Goal: Task Accomplishment & Management: Manage account settings

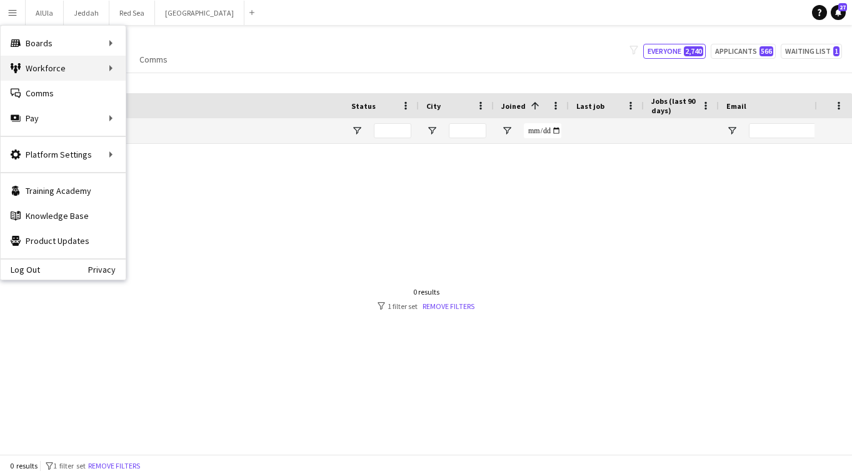
scroll to position [0, 522]
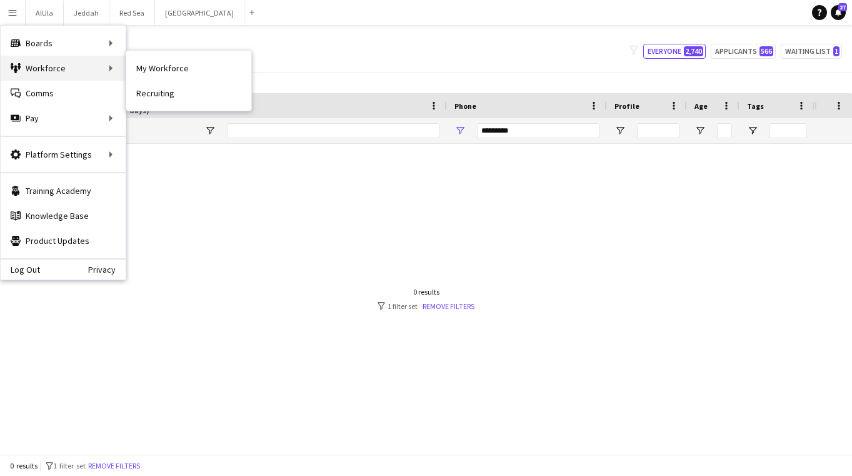
click at [53, 69] on div "Workforce Workforce" at bounding box center [63, 68] width 125 height 25
click at [61, 70] on div "Workforce Workforce" at bounding box center [63, 68] width 125 height 25
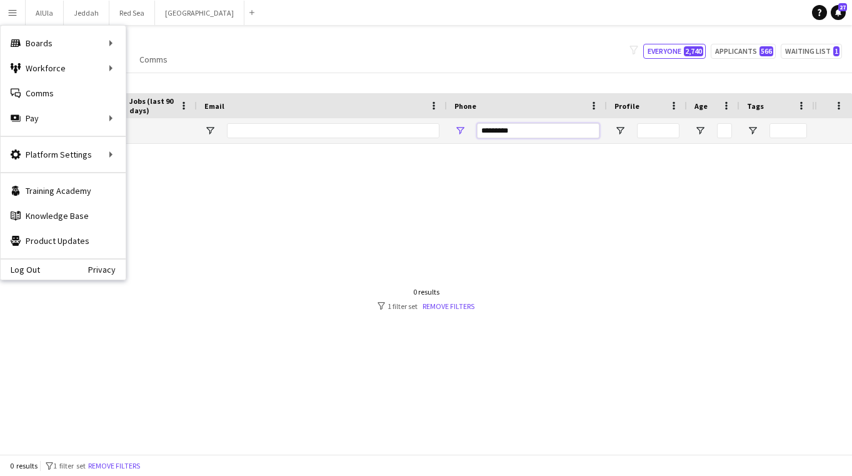
drag, startPoint x: 523, startPoint y: 128, endPoint x: 391, endPoint y: 121, distance: 132.1
click at [391, 121] on div at bounding box center [146, 130] width 1337 height 25
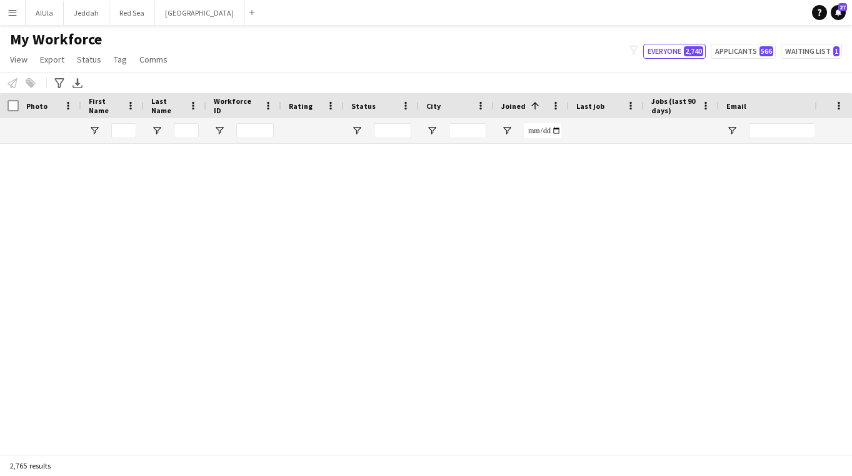
scroll to position [0, 0]
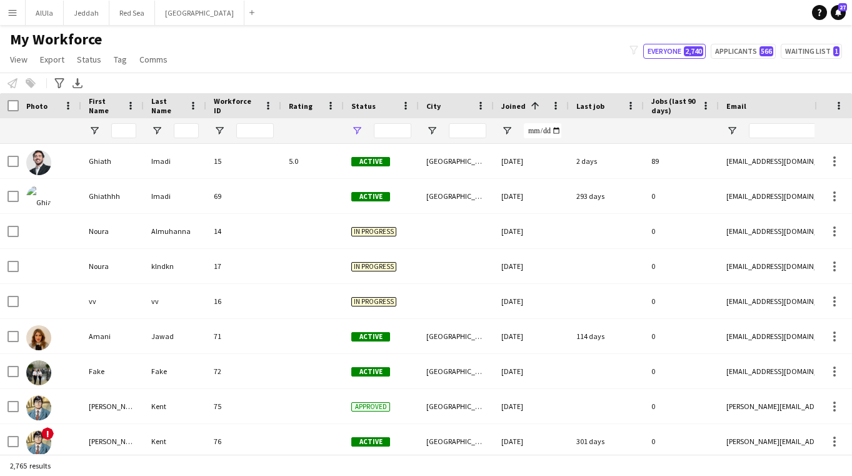
click at [359, 131] on span "Open Filter Menu" at bounding box center [356, 130] width 11 height 11
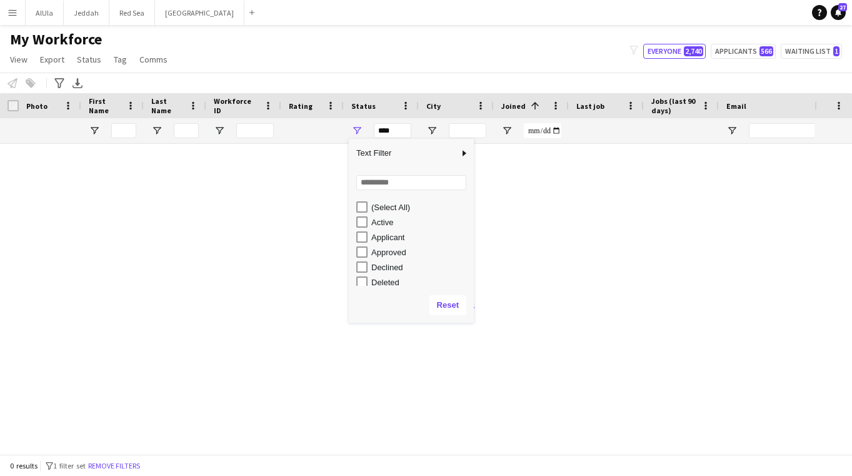
type input "**********"
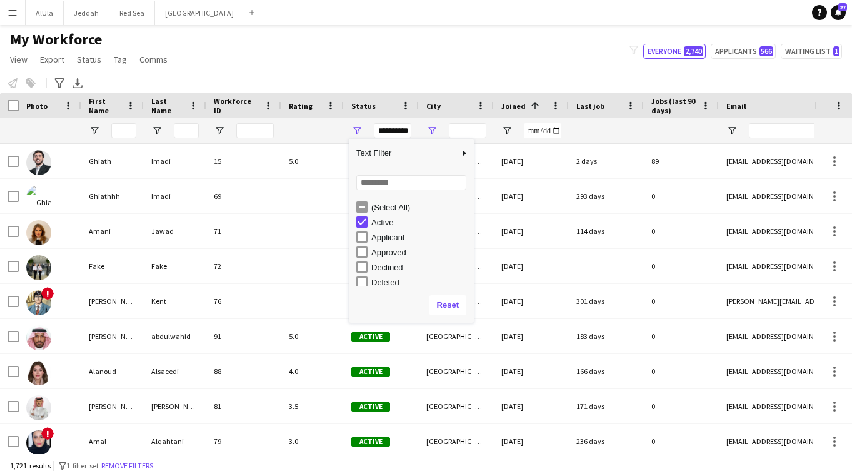
click at [435, 128] on span "Open Filter Menu" at bounding box center [431, 130] width 11 height 11
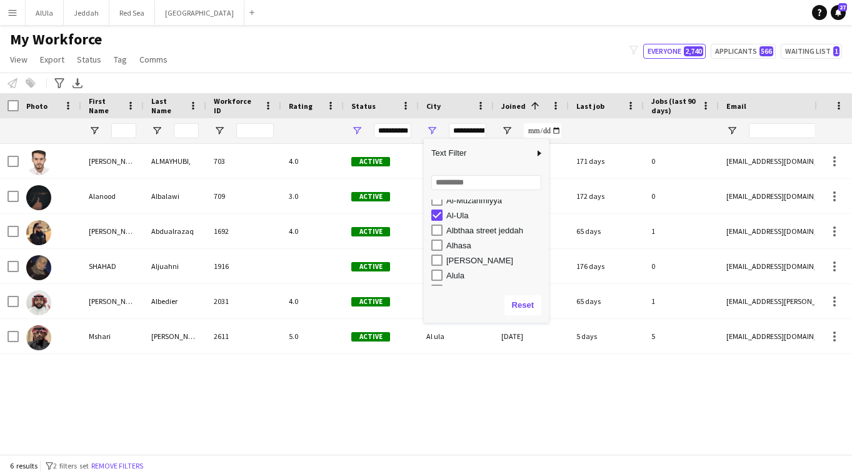
scroll to position [193, 0]
click at [436, 247] on div "[PERSON_NAME]" at bounding box center [490, 254] width 118 height 15
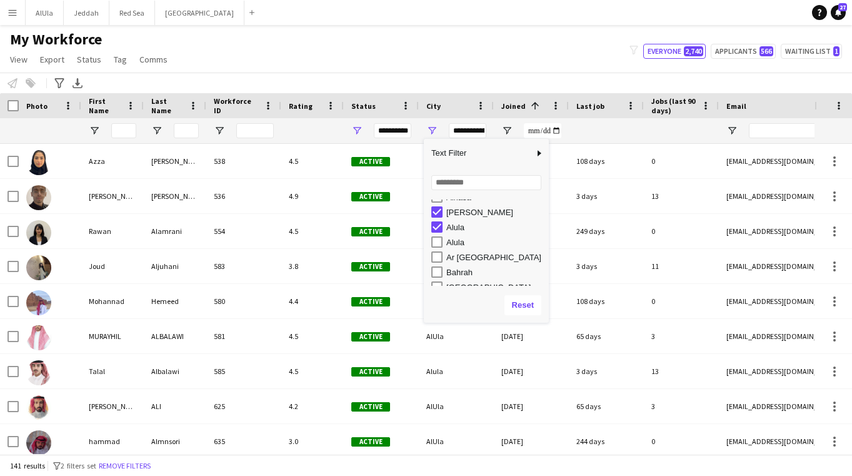
scroll to position [236, 0]
type input "**********"
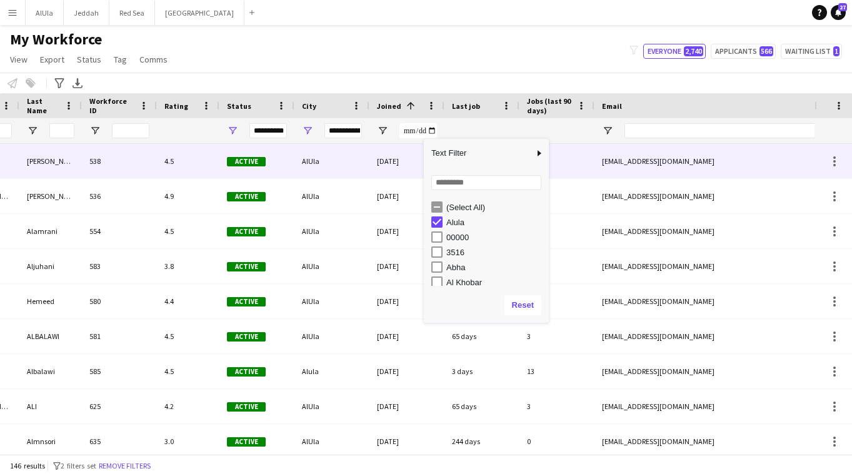
scroll to position [0, 0]
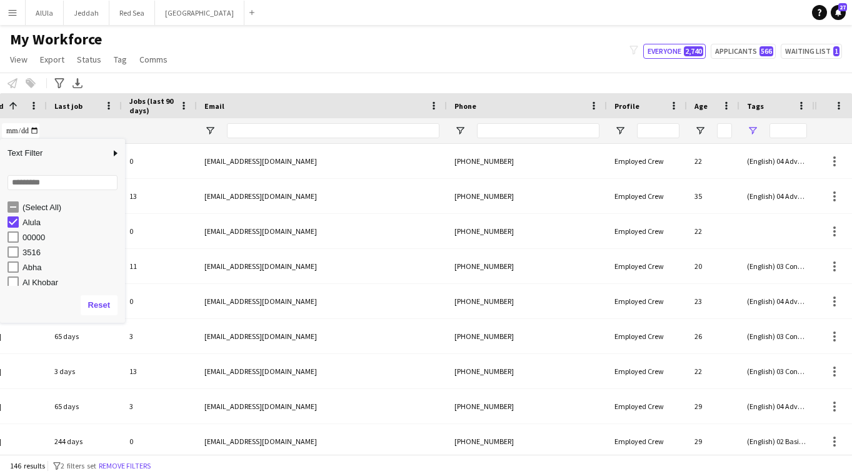
click at [755, 133] on span "Open Filter Menu" at bounding box center [752, 130] width 11 height 11
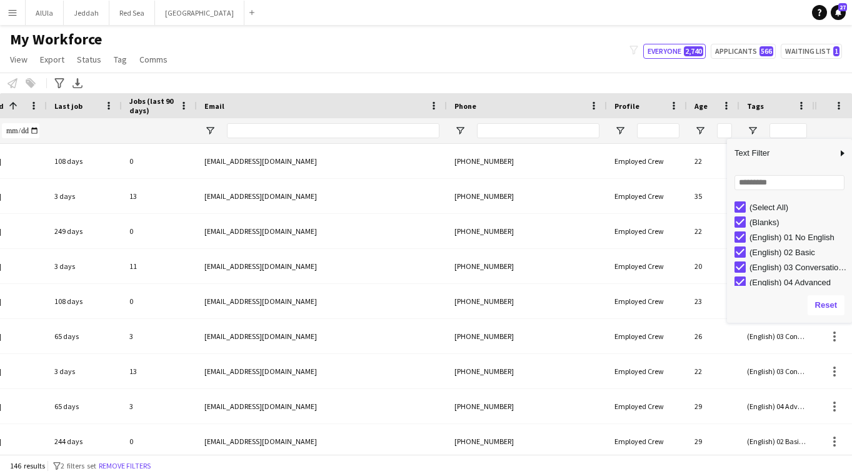
type input "***"
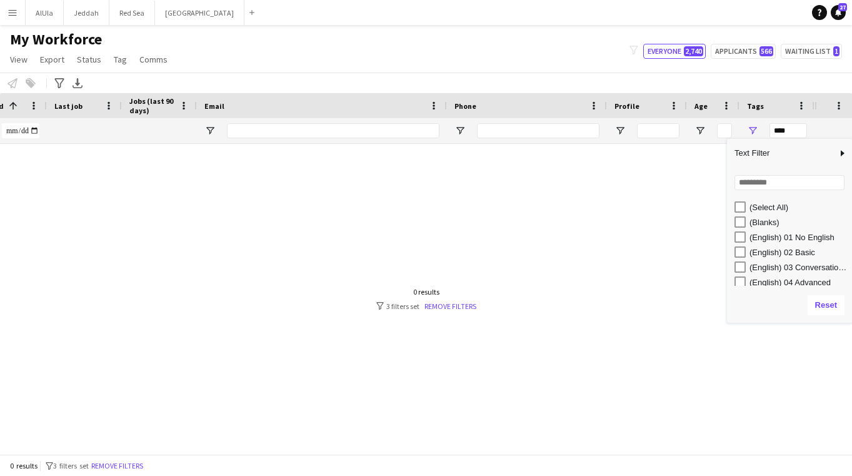
type input "***"
type input "**********"
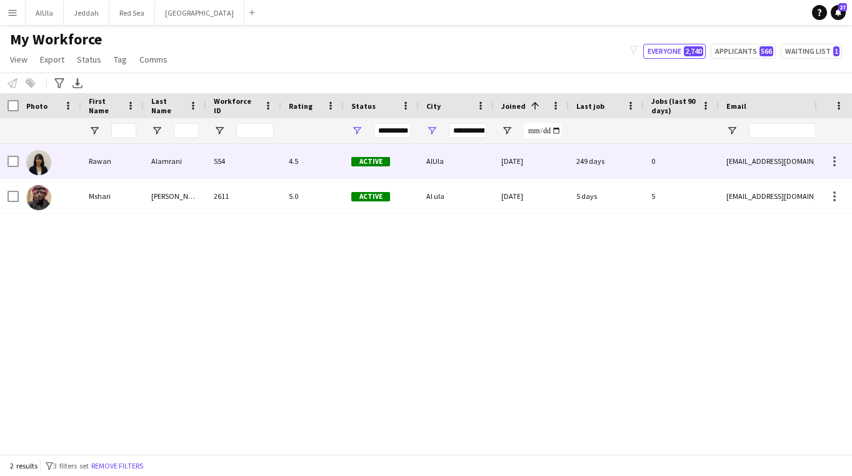
click at [107, 163] on div "Rawan" at bounding box center [112, 161] width 63 height 34
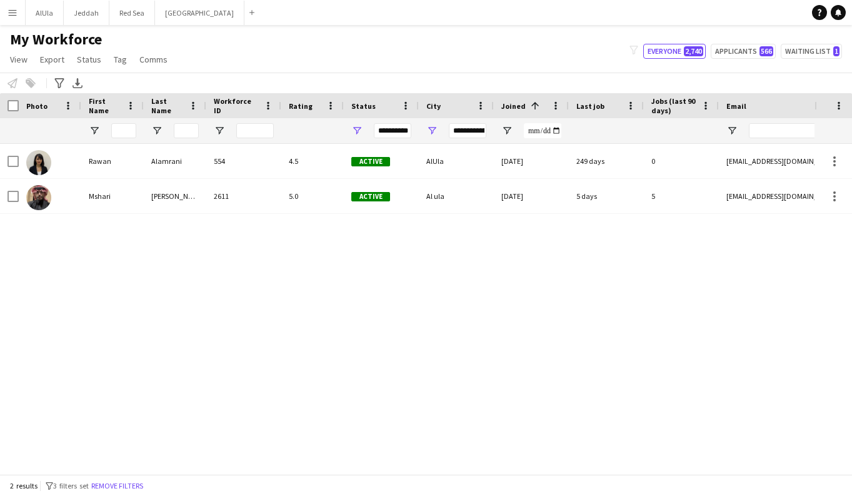
type input "**********"
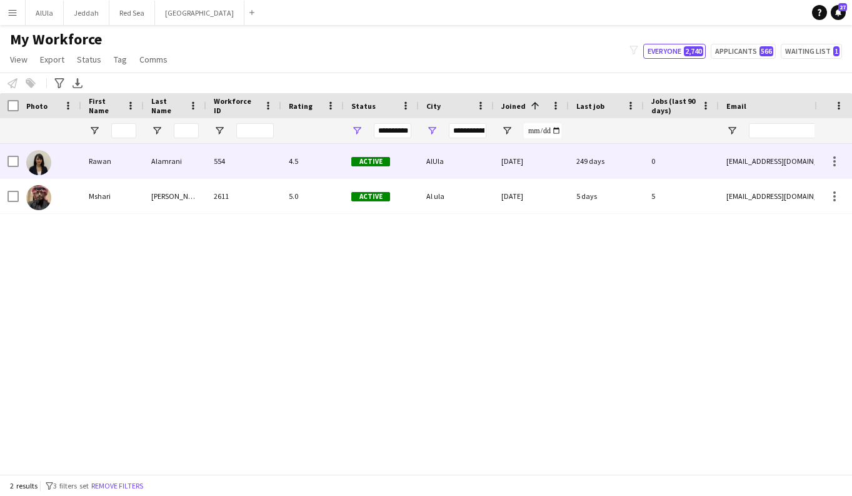
click at [185, 154] on div "Alamrani" at bounding box center [175, 161] width 63 height 34
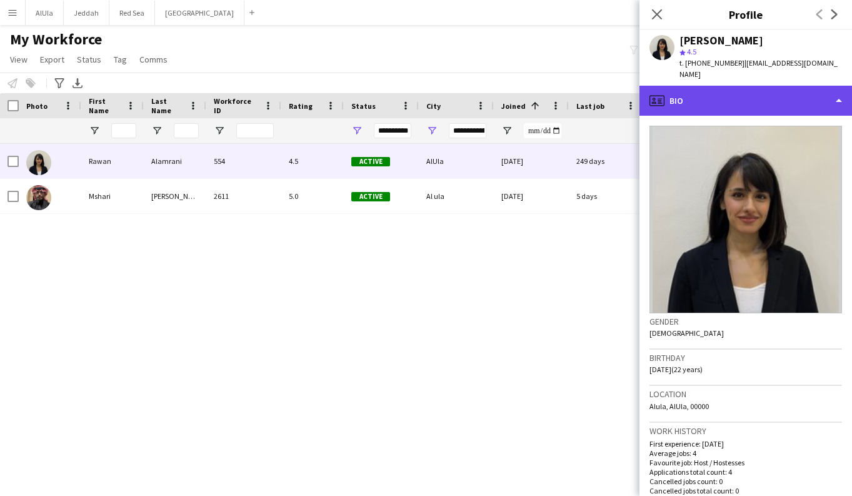
click at [701, 90] on div "profile Bio" at bounding box center [746, 101] width 213 height 30
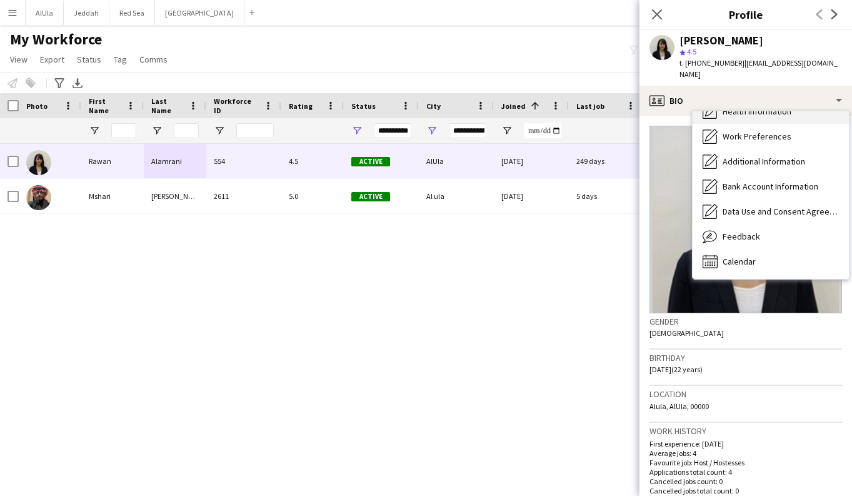
scroll to position [143, 0]
click at [739, 249] on div "Calendar Calendar" at bounding box center [771, 261] width 156 height 25
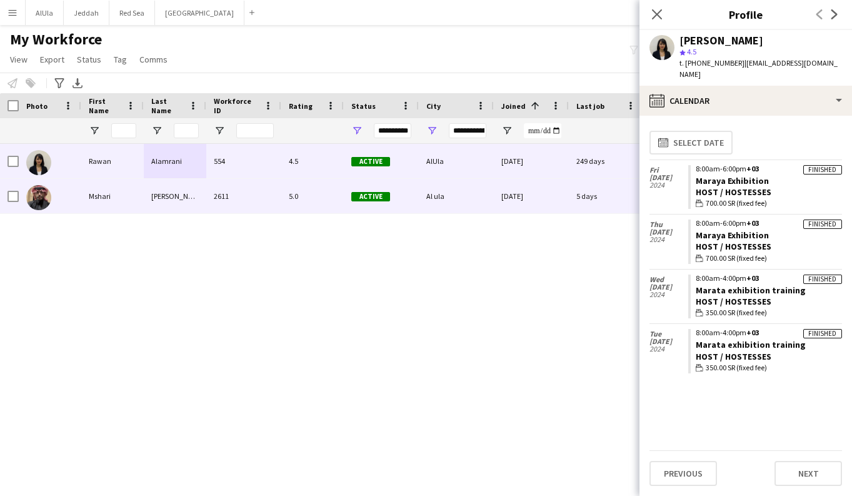
click at [106, 201] on div "Mshari" at bounding box center [112, 196] width 63 height 34
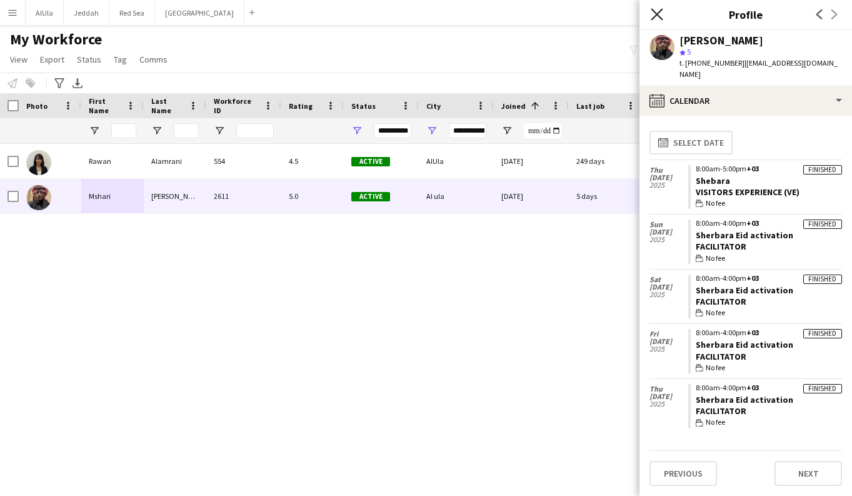
click at [658, 14] on icon "Close pop-in" at bounding box center [657, 14] width 12 height 12
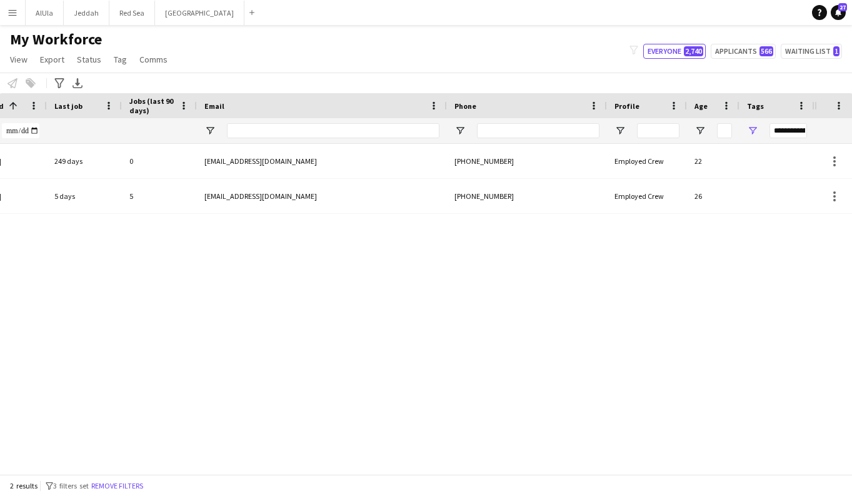
click at [749, 129] on span "Open Filter Menu" at bounding box center [752, 130] width 11 height 11
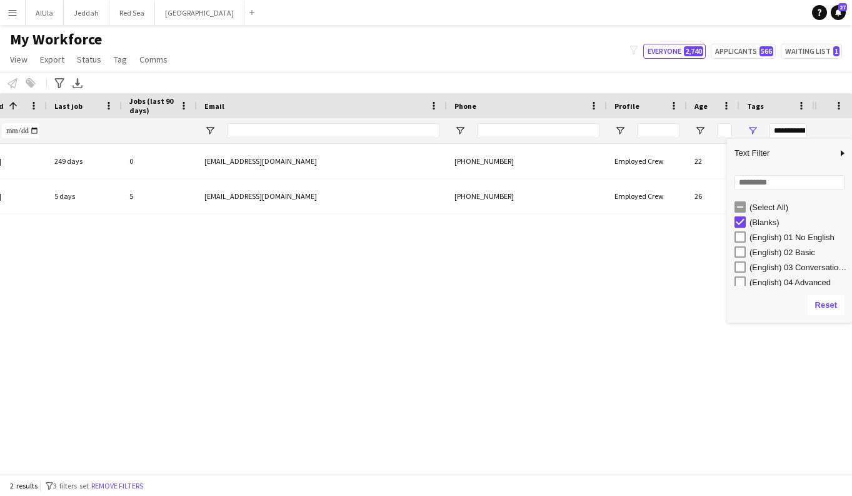
type input "***"
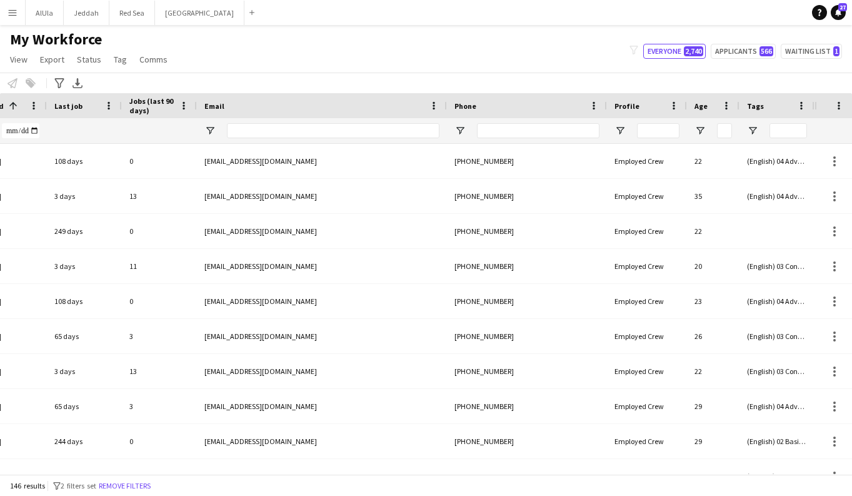
click at [716, 89] on div "Notify workforce Add to tag Select at least one crew to tag him or her. Advance…" at bounding box center [426, 83] width 852 height 21
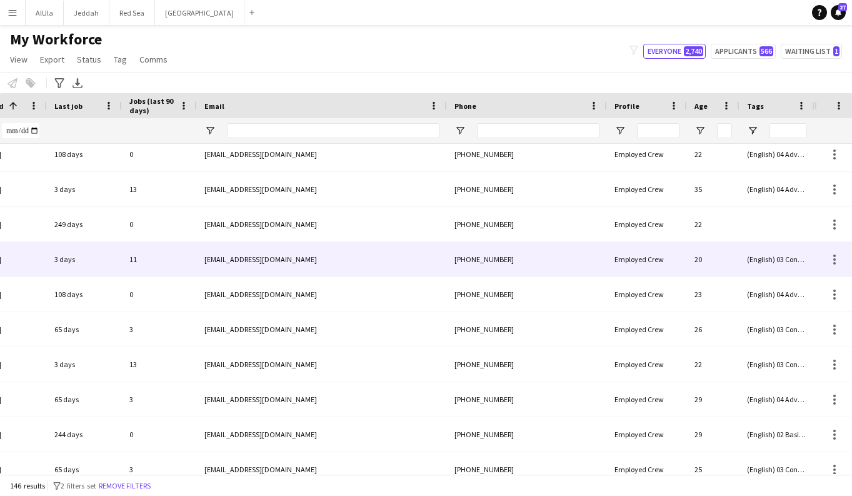
scroll to position [14, 0]
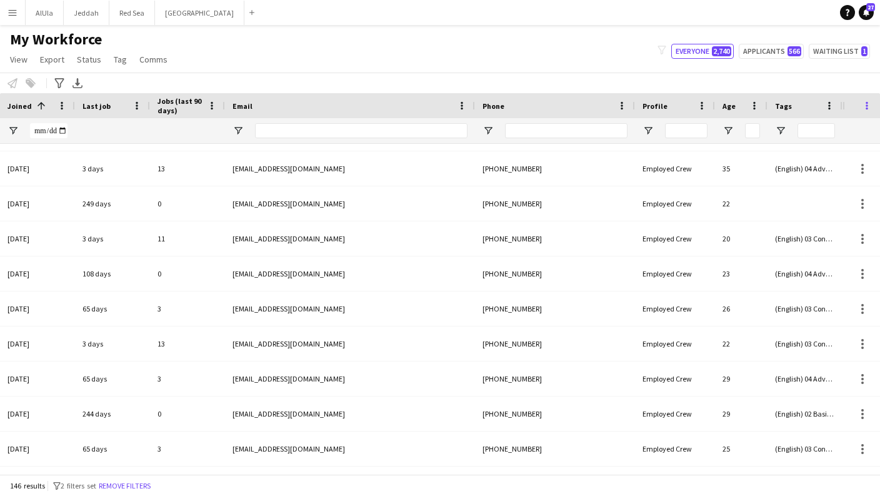
click at [851, 108] on span at bounding box center [866, 105] width 11 height 11
click at [15, 60] on span "View" at bounding box center [19, 59] width 18 height 11
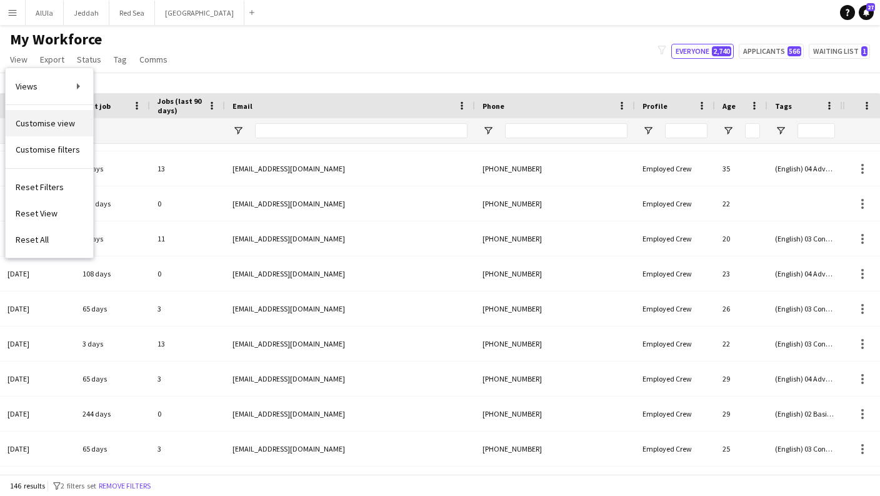
click at [31, 126] on span "Customise view" at bounding box center [45, 123] width 59 height 11
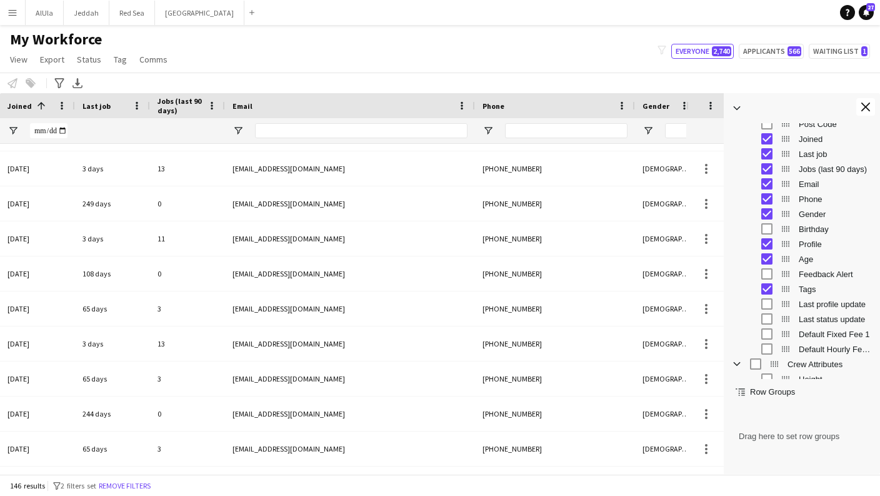
click at [565, 19] on app-navbar "Menu Boards Boards Boards All jobs Status Workforce Workforce My Workforce Recr…" at bounding box center [440, 12] width 880 height 25
click at [851, 108] on app-icon "Close tool panel" at bounding box center [865, 107] width 9 height 9
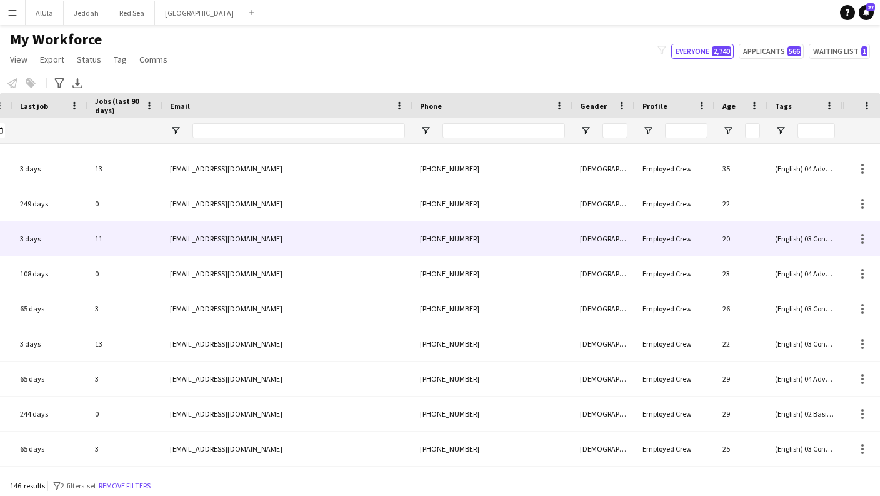
click at [810, 255] on div "(English) 03 Conversational, (Experience) 02 Experienced, (PPSS) 03 VIP, (Role)…" at bounding box center [805, 238] width 75 height 34
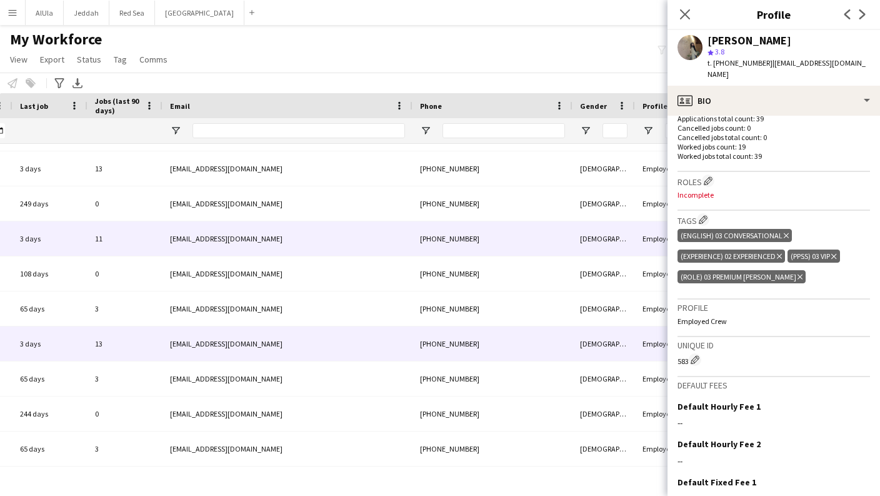
click at [466, 342] on div "[PHONE_NUMBER]" at bounding box center [493, 343] width 160 height 34
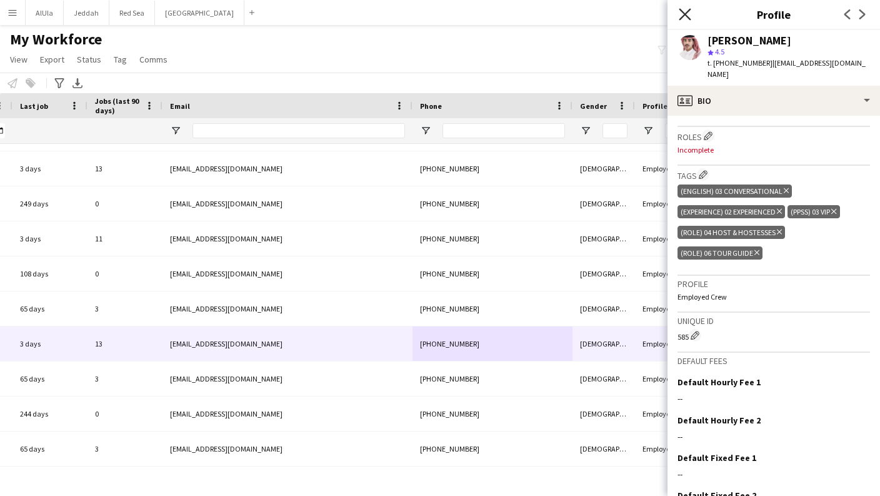
click at [688, 14] on icon "Close pop-in" at bounding box center [685, 14] width 12 height 12
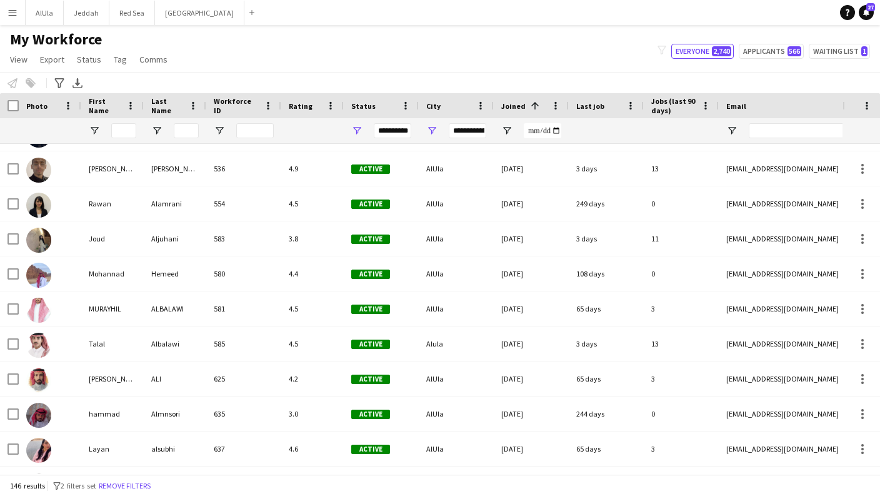
click at [356, 129] on span "Open Filter Menu" at bounding box center [356, 130] width 11 height 11
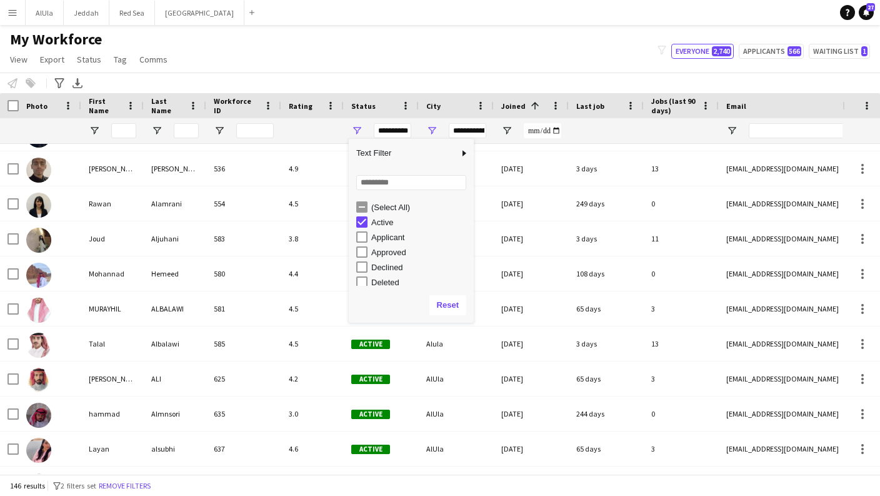
click at [433, 131] on span "Open Filter Menu" at bounding box center [431, 130] width 11 height 11
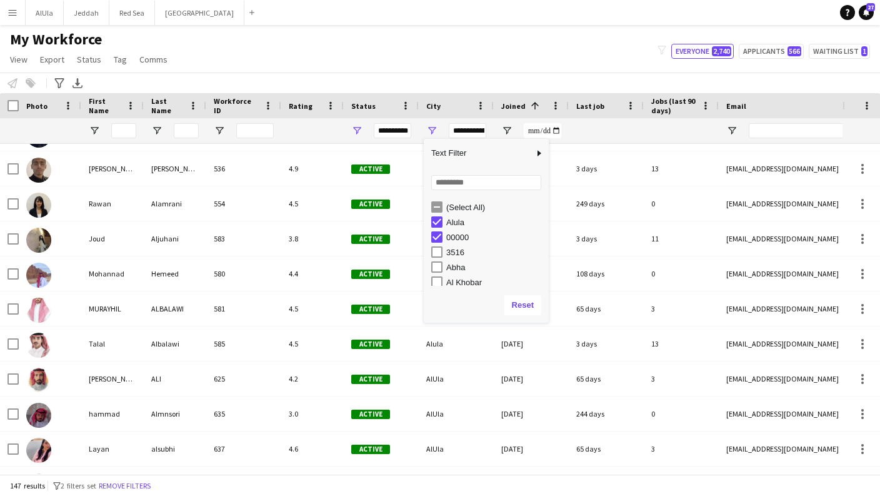
click at [432, 228] on div "Alula" at bounding box center [490, 221] width 118 height 15
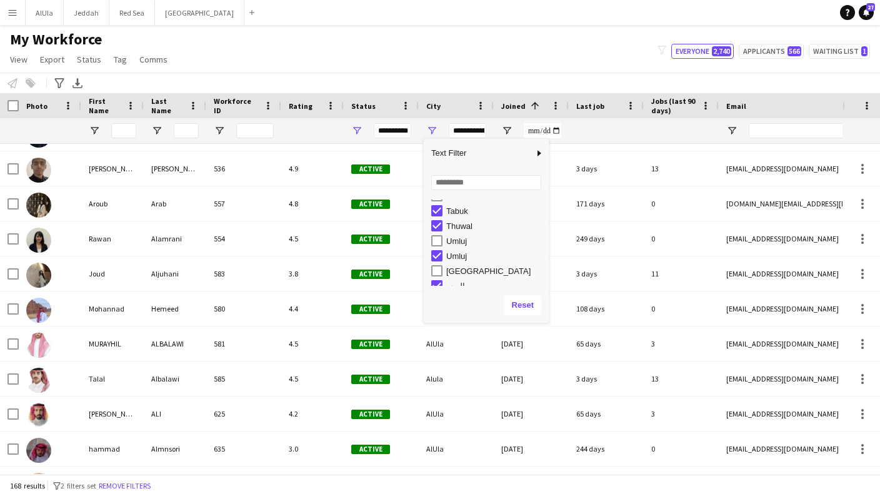
click at [433, 249] on div "Umluj" at bounding box center [490, 255] width 118 height 15
type input "**********"
click at [448, 93] on div "Notify workforce Add to tag Select at least one crew to tag him or her. Advance…" at bounding box center [440, 83] width 880 height 21
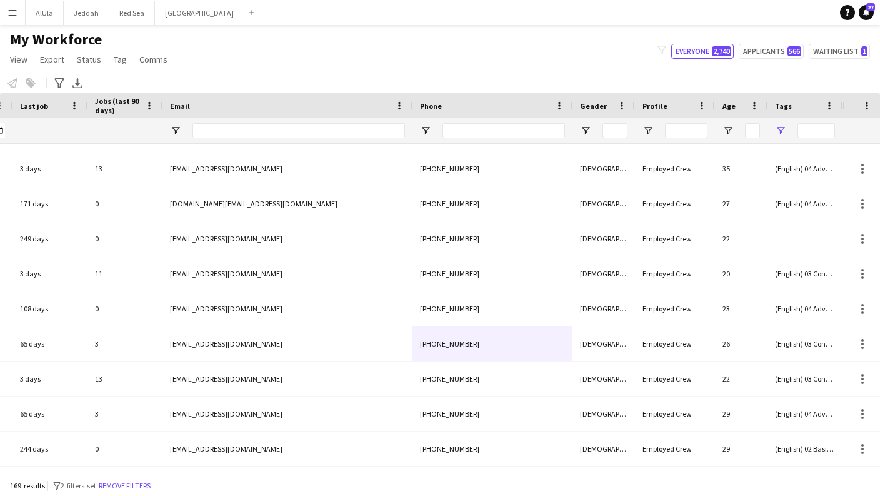
click at [776, 132] on span "Open Filter Menu" at bounding box center [780, 130] width 11 height 11
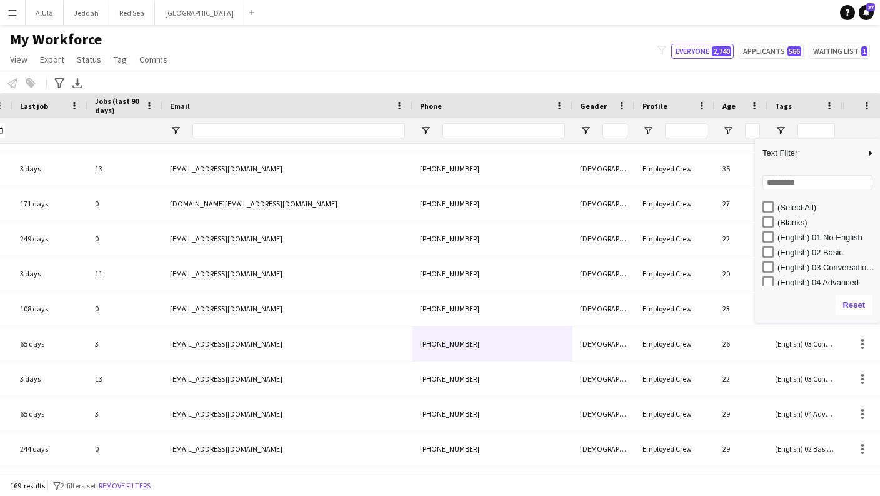
type input "***"
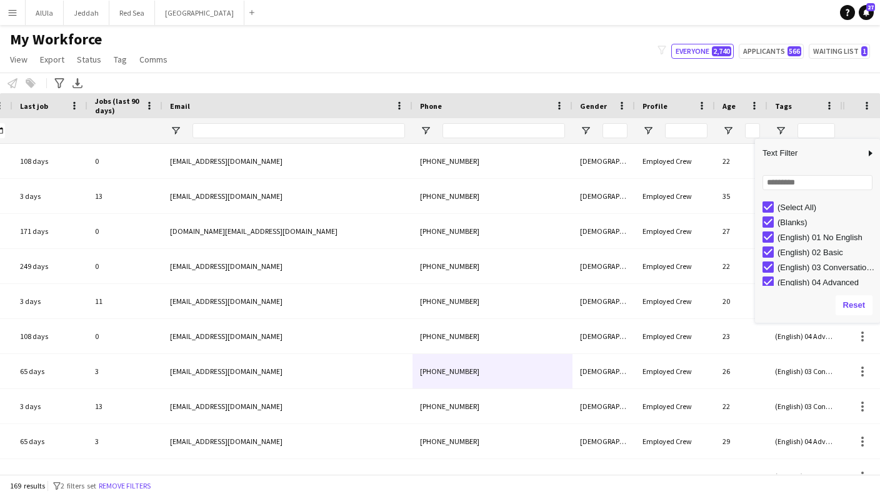
type input "**********"
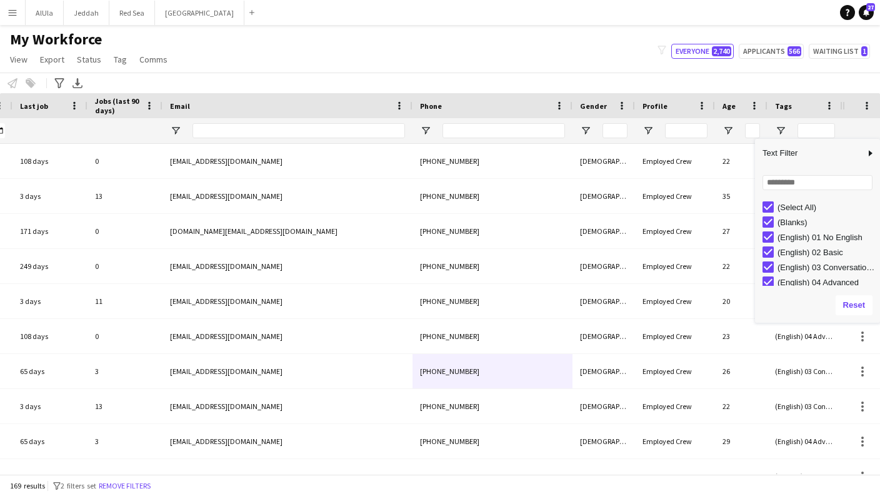
type input "***"
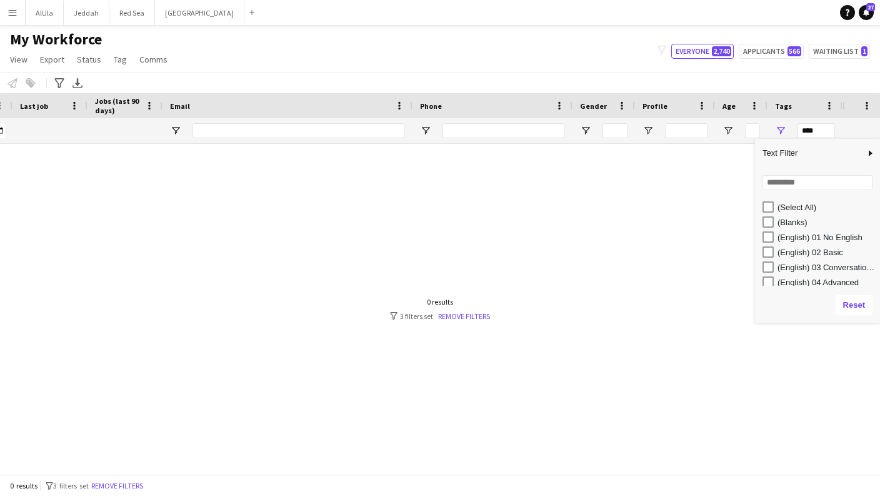
type input "**********"
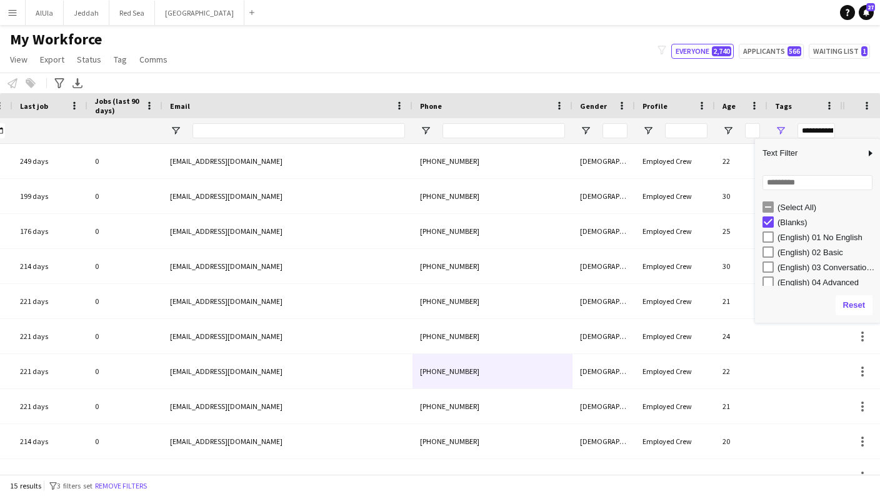
type input "**********"
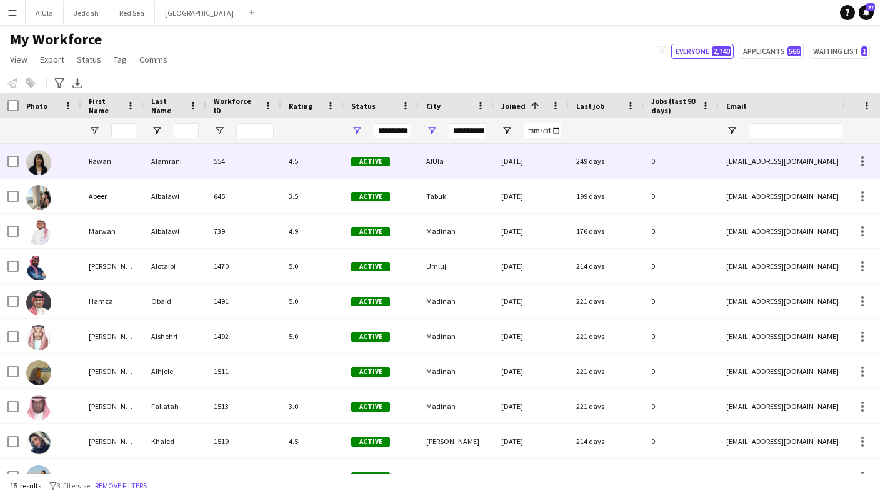
click at [43, 164] on img at bounding box center [38, 162] width 25 height 25
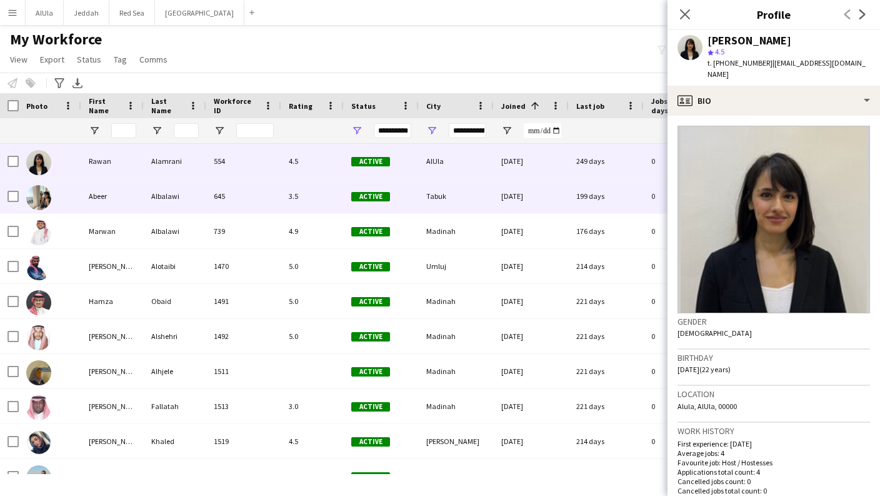
click at [36, 189] on img at bounding box center [38, 197] width 25 height 25
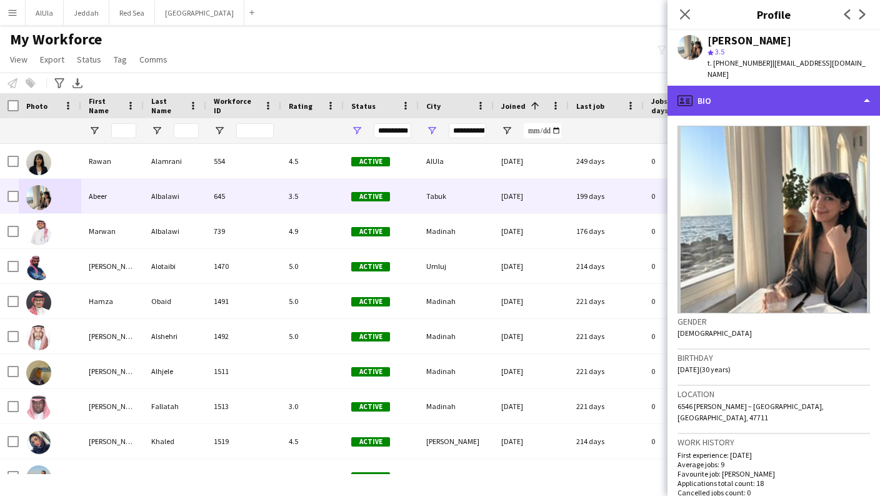
click at [804, 91] on div "profile Bio" at bounding box center [774, 101] width 213 height 30
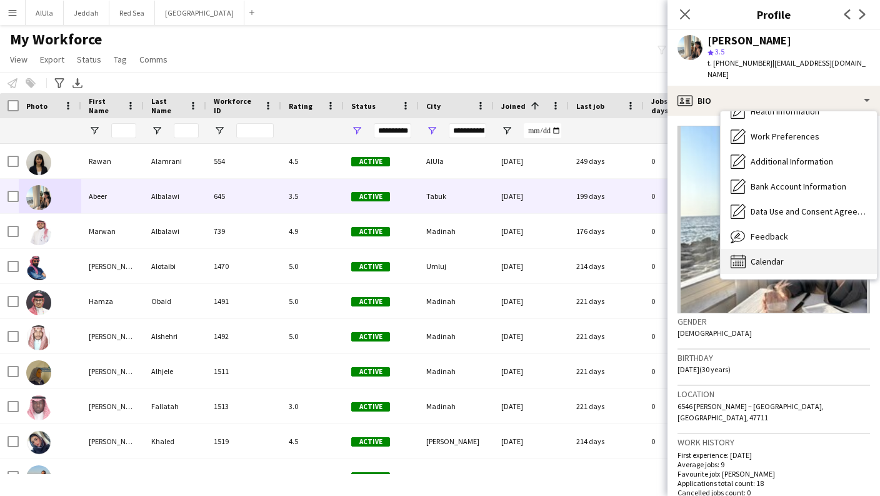
click at [803, 249] on div "Calendar Calendar" at bounding box center [799, 261] width 156 height 25
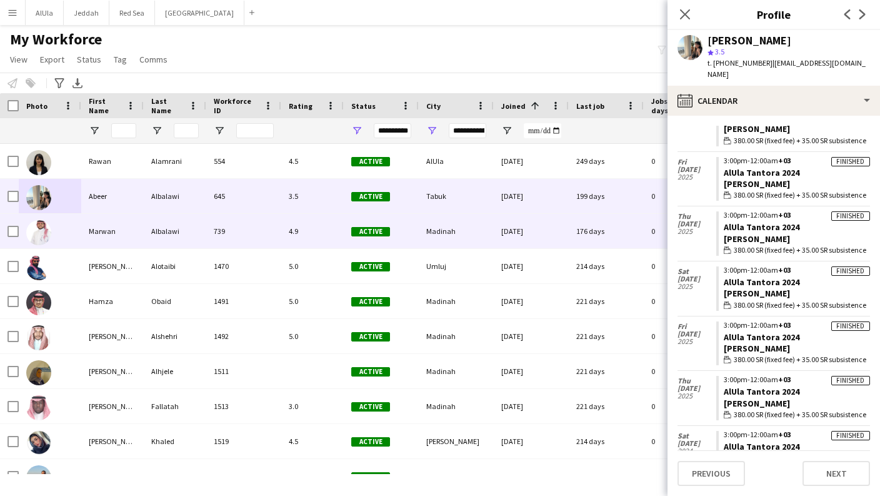
click at [42, 236] on img at bounding box center [38, 232] width 25 height 25
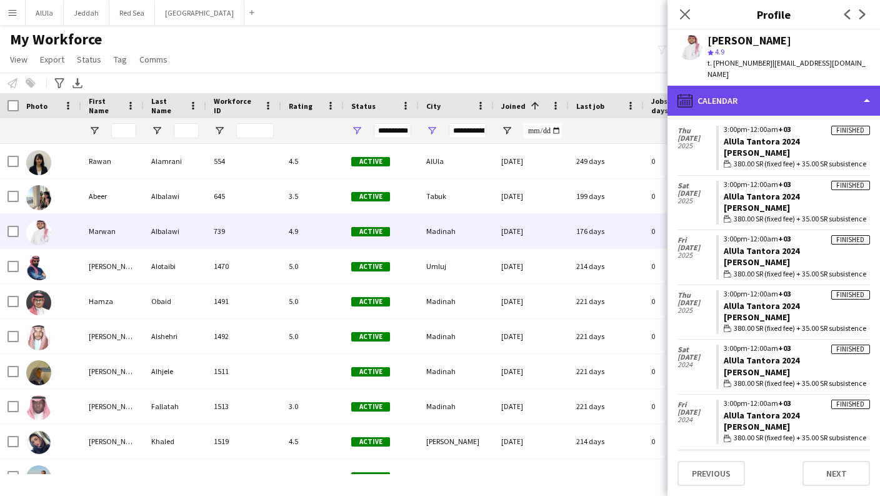
click at [775, 96] on div "calendar-full Calendar" at bounding box center [774, 101] width 213 height 30
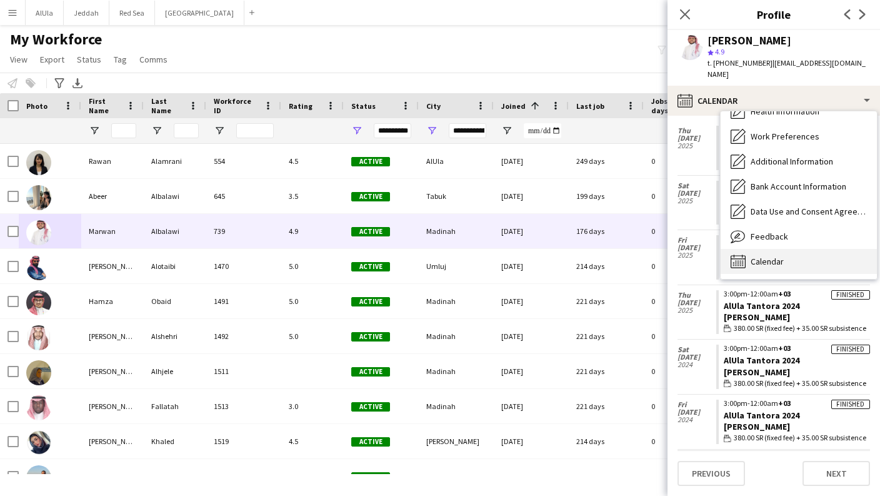
click at [785, 254] on div "Calendar Calendar" at bounding box center [799, 261] width 156 height 25
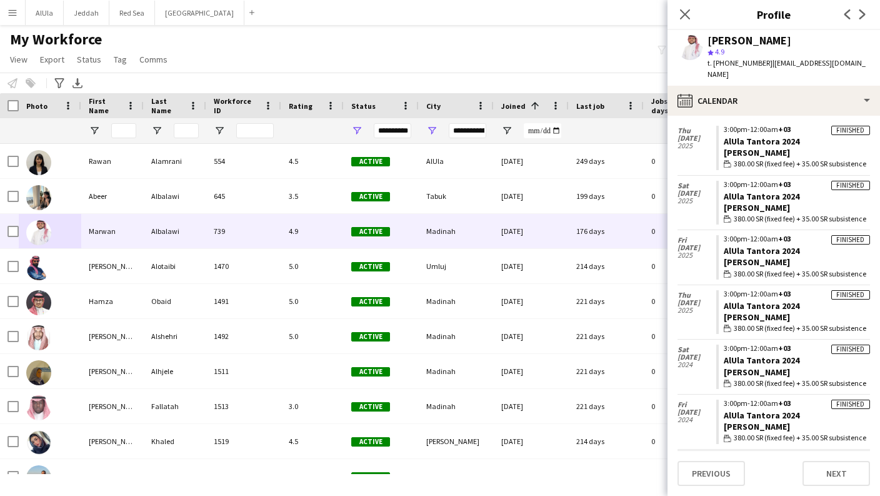
click at [780, 116] on app-calendar-tab "calendar-full Select date [DATE] Finished 7:00am-3:00pm +03 [GEOGRAPHIC_DATA] |…" at bounding box center [774, 306] width 213 height 380
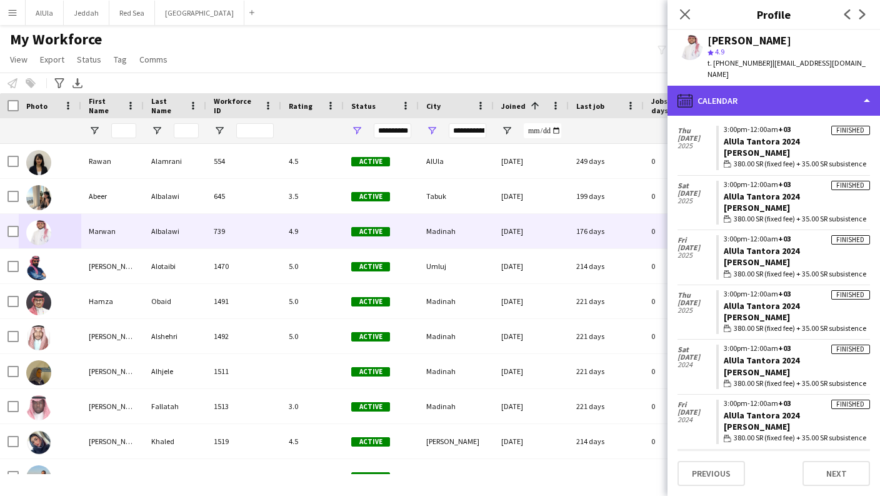
click at [770, 89] on div "calendar-full Calendar" at bounding box center [774, 101] width 213 height 30
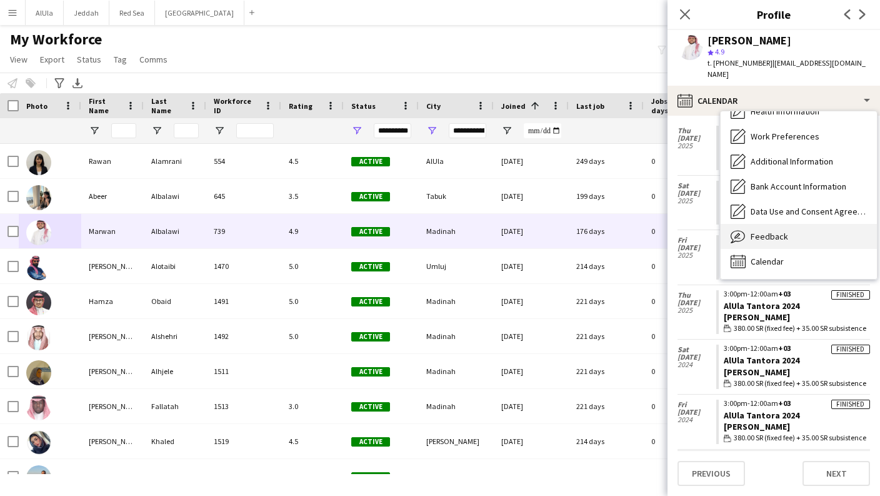
click at [778, 231] on div "Feedback Feedback" at bounding box center [799, 236] width 156 height 25
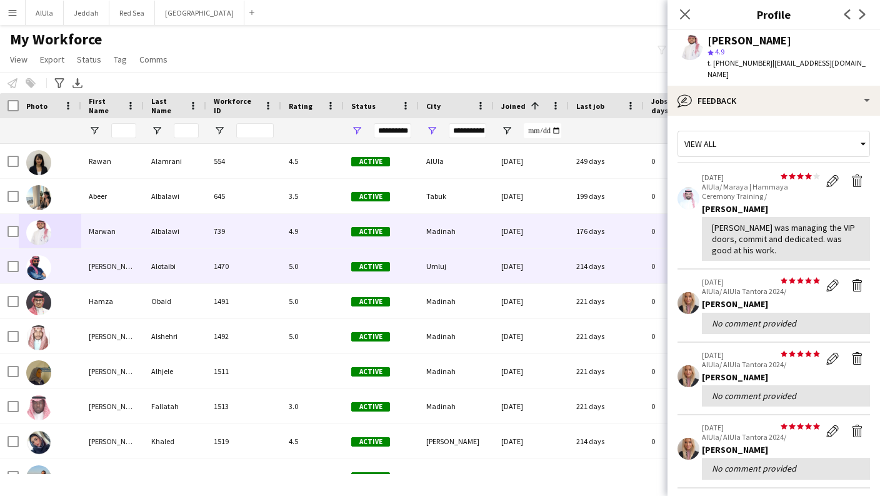
click at [111, 270] on div "[PERSON_NAME]" at bounding box center [112, 266] width 63 height 34
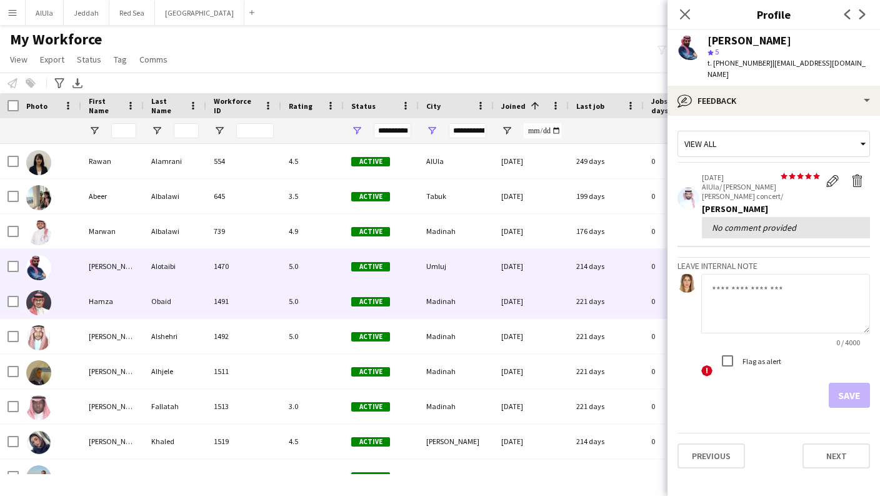
click at [69, 298] on div at bounding box center [50, 301] width 63 height 34
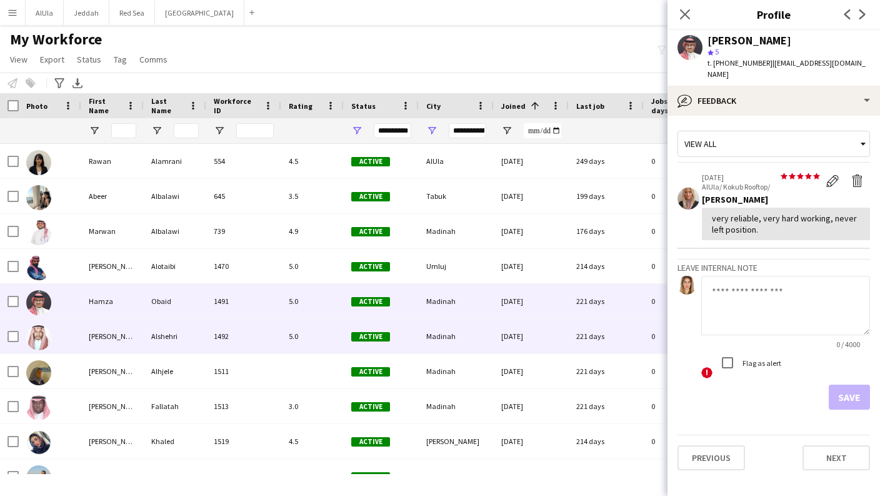
click at [79, 334] on div at bounding box center [50, 336] width 63 height 34
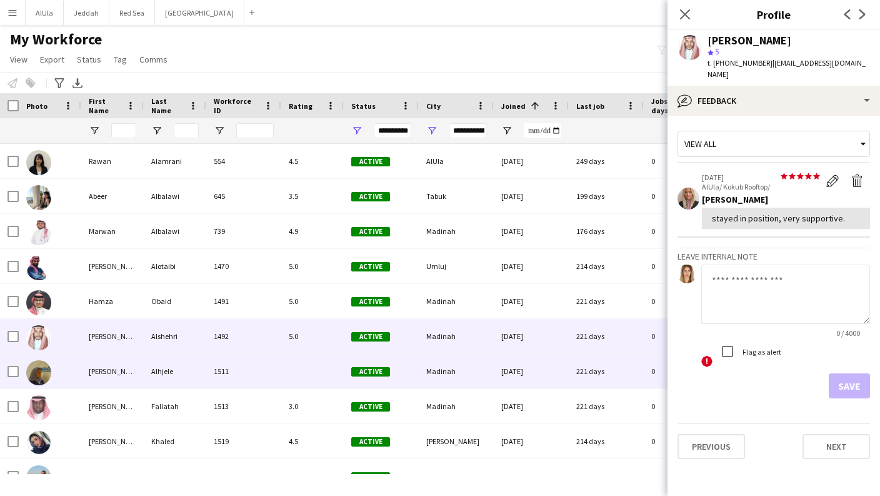
click at [86, 363] on div "[PERSON_NAME]" at bounding box center [112, 371] width 63 height 34
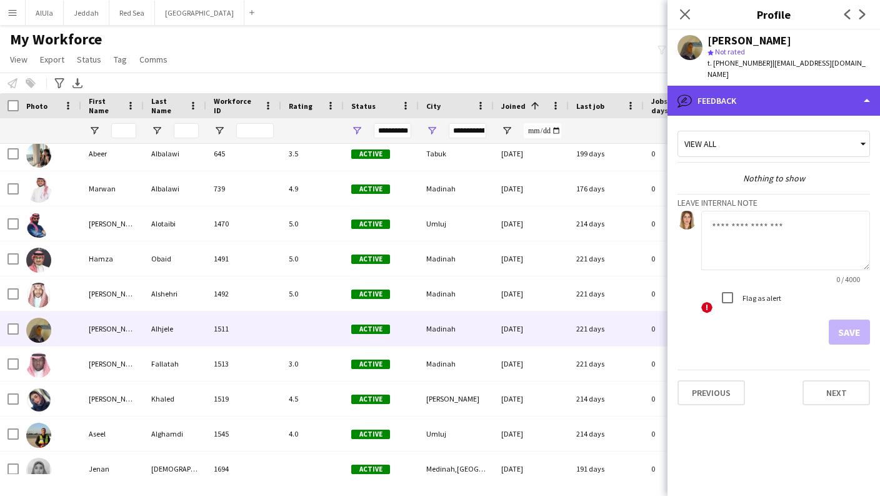
click at [851, 86] on div "bubble-pencil Feedback" at bounding box center [774, 101] width 213 height 30
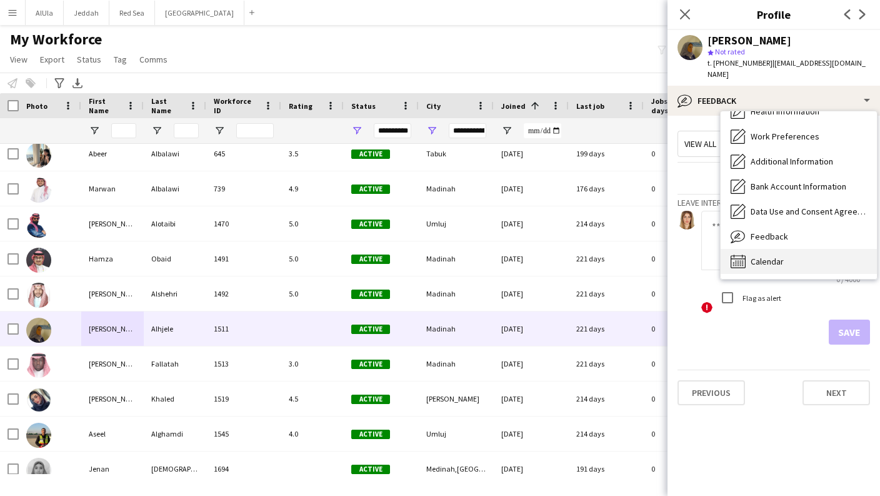
click at [788, 250] on div "Calendar Calendar" at bounding box center [799, 261] width 156 height 25
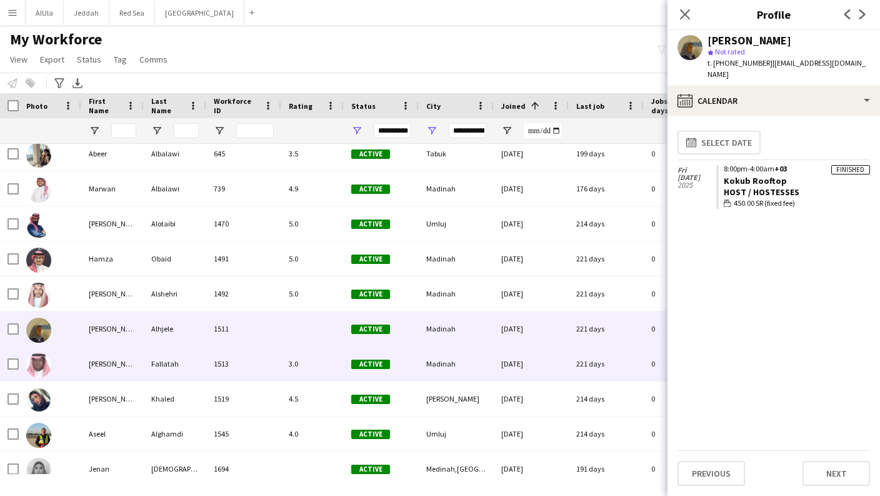
click at [103, 373] on div "[PERSON_NAME]" at bounding box center [112, 363] width 63 height 34
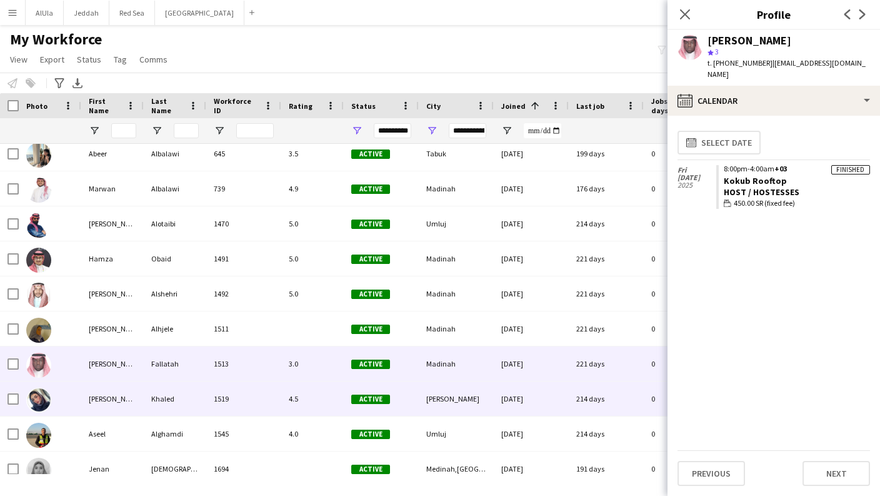
click at [112, 399] on div "[PERSON_NAME]" at bounding box center [112, 398] width 63 height 34
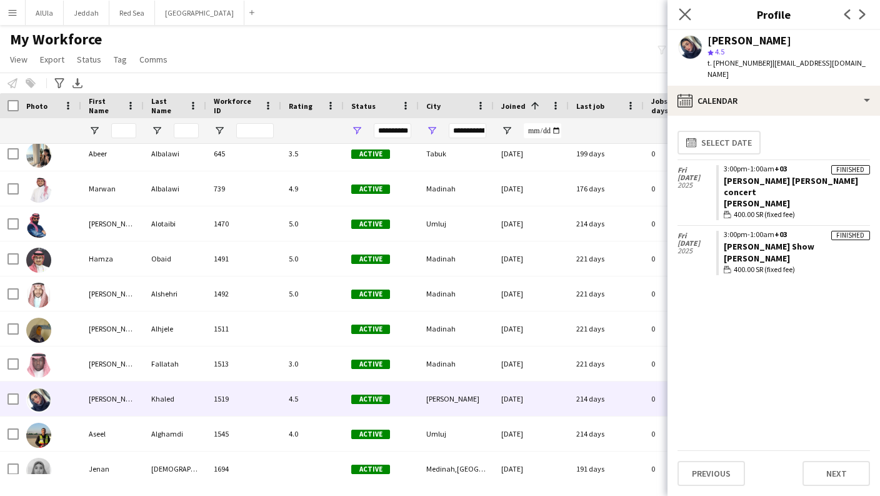
click at [688, 8] on app-icon "Close pop-in" at bounding box center [685, 15] width 18 height 18
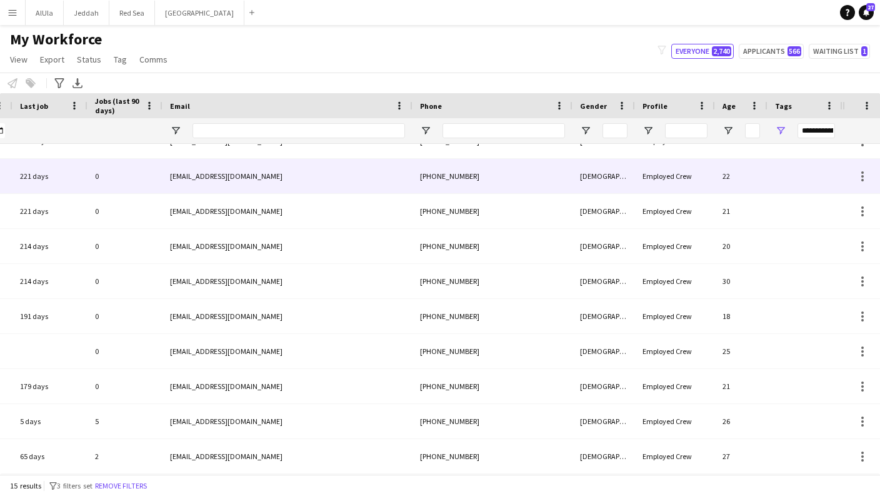
scroll to position [118, 0]
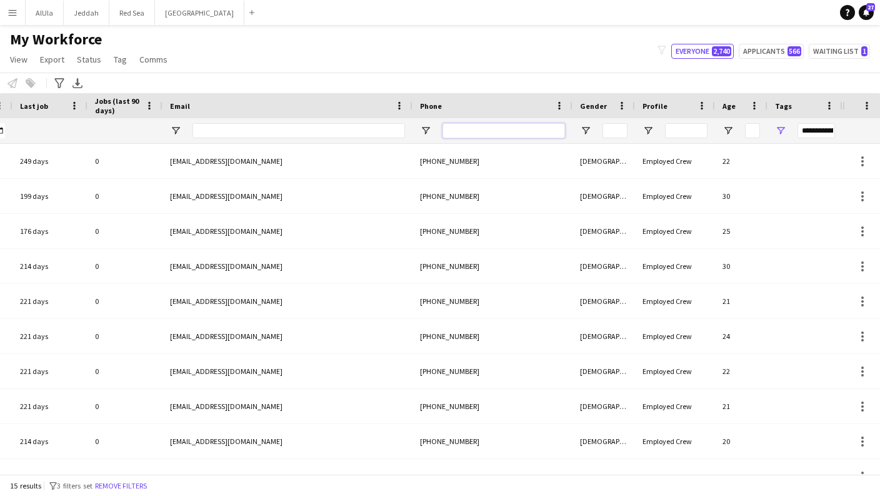
click at [499, 130] on input "Phone Filter Input" at bounding box center [504, 130] width 123 height 15
paste input "*********"
type input "*********"
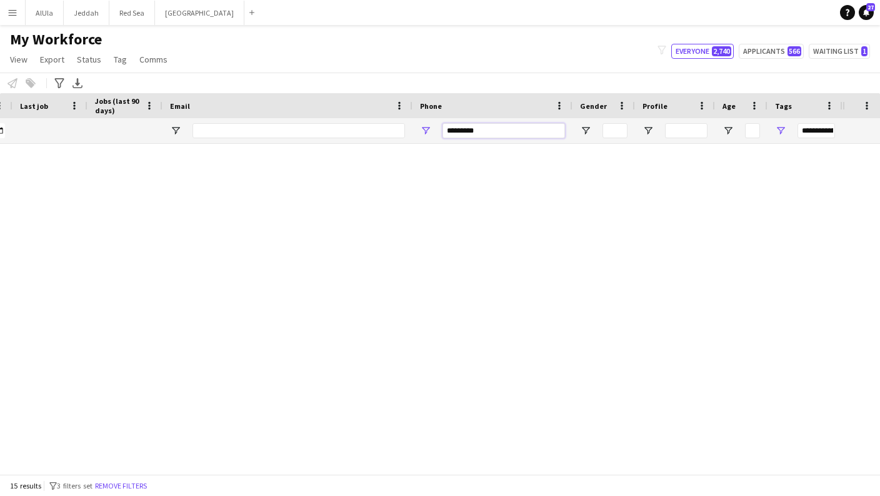
type input "***"
click at [463, 314] on link "Remove filters" at bounding box center [464, 315] width 52 height 9
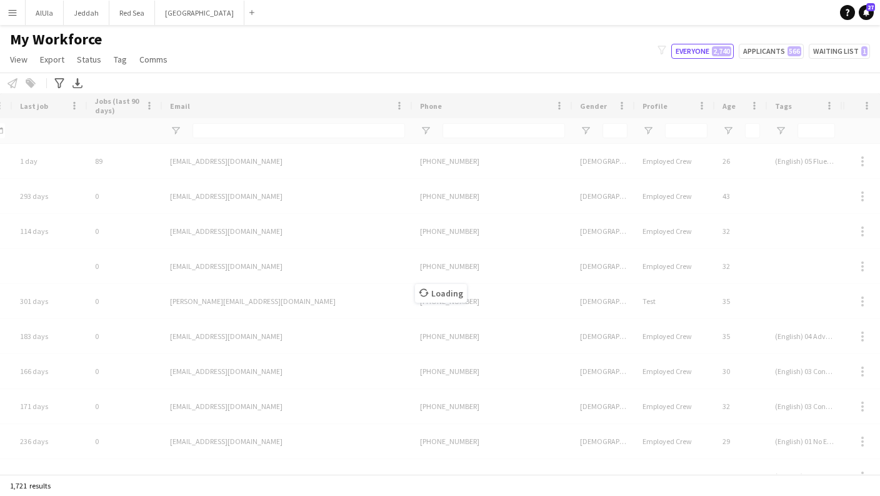
click at [473, 131] on div "Loading" at bounding box center [440, 283] width 880 height 381
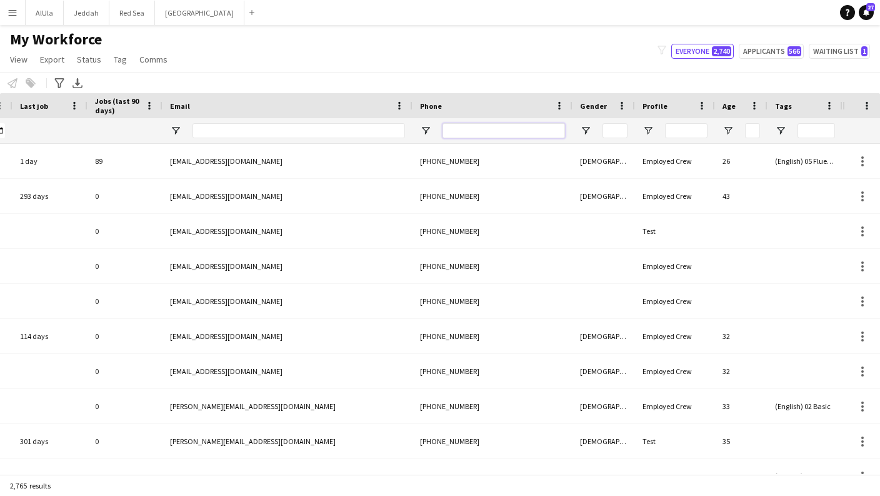
click at [468, 128] on input "Phone Filter Input" at bounding box center [504, 130] width 123 height 15
paste input "*********"
type input "*********"
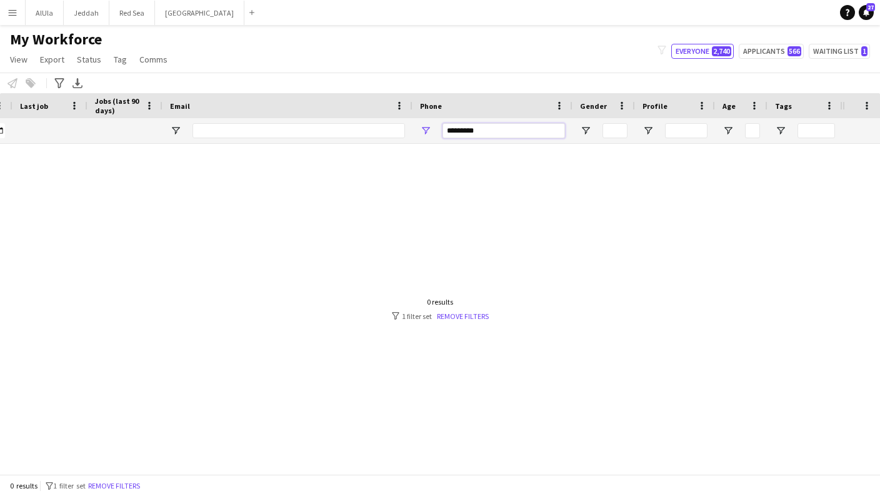
drag, startPoint x: 504, startPoint y: 125, endPoint x: 372, endPoint y: 125, distance: 131.9
click at [372, 125] on div "*********" at bounding box center [143, 130] width 1399 height 25
drag, startPoint x: 480, startPoint y: 129, endPoint x: 432, endPoint y: 129, distance: 48.1
click at [432, 129] on div "*********" at bounding box center [493, 130] width 160 height 25
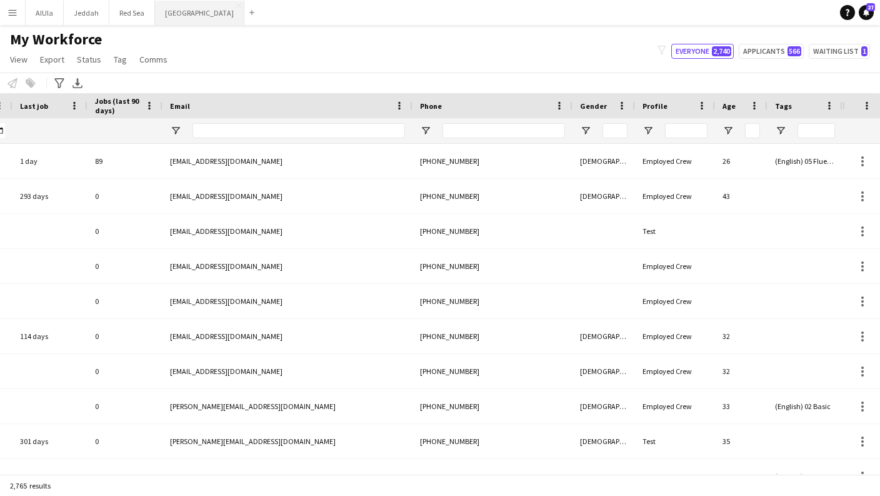
click at [183, 11] on button "Riyadh Close" at bounding box center [199, 13] width 89 height 24
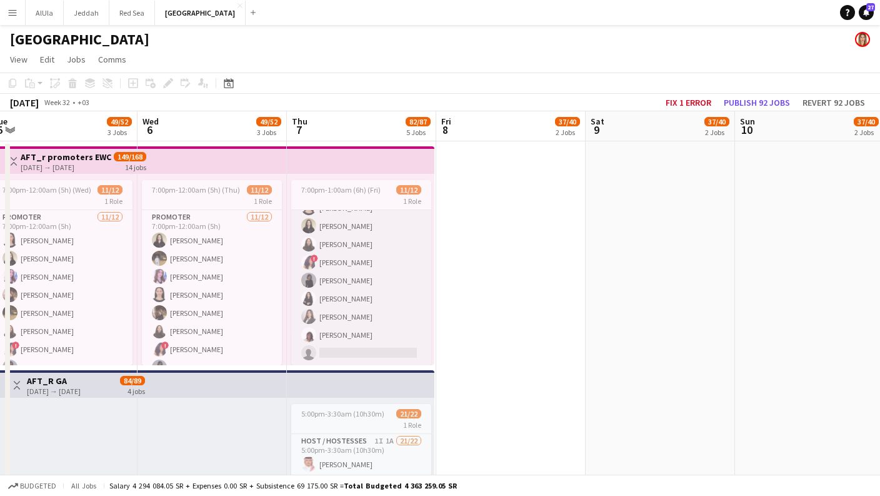
scroll to position [87, 0]
click at [445, 313] on app-date-cell at bounding box center [510, 479] width 149 height 676
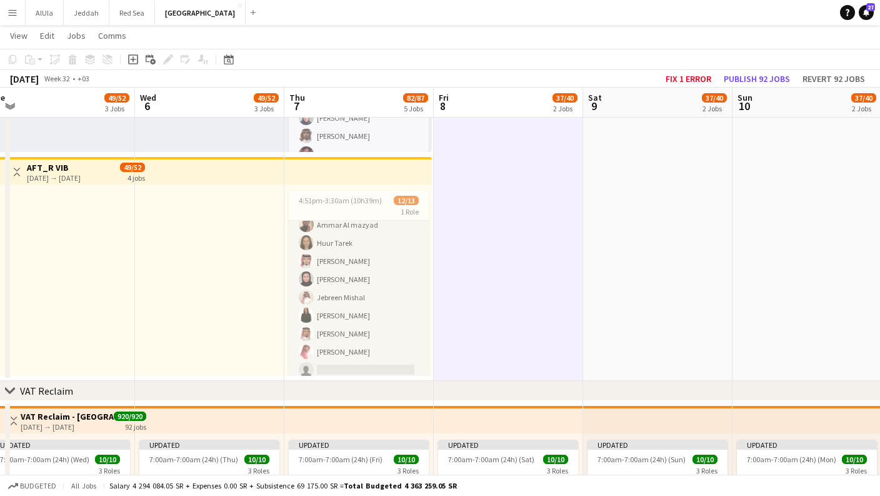
scroll to position [436, 0]
click at [373, 257] on app-card-role "VIP Host / Hostesses 16I [DATE] 4:51pm-3:30am (10h39m) Lama [PERSON_NAME] [PERS…" at bounding box center [359, 252] width 140 height 260
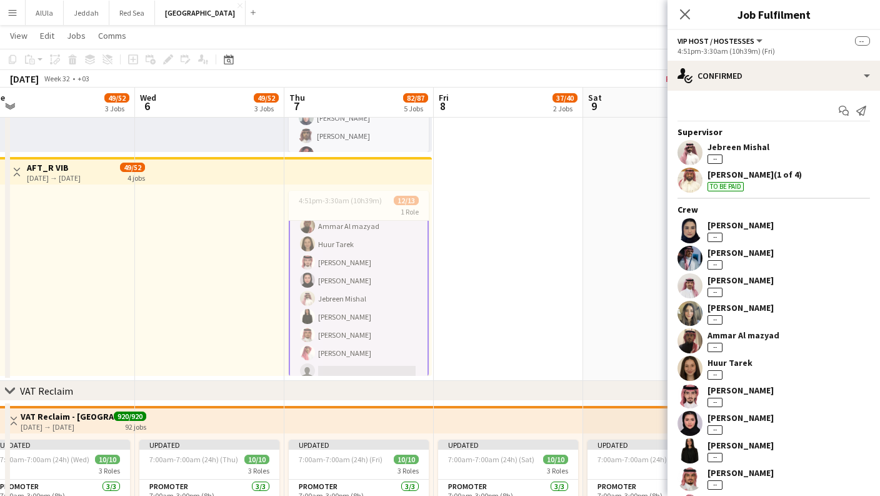
click at [778, 235] on div "[PERSON_NAME] --" at bounding box center [774, 230] width 213 height 25
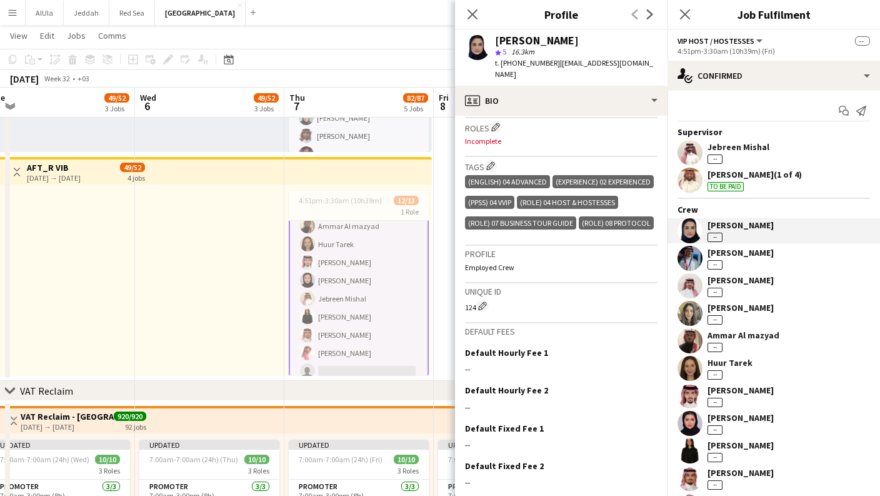
scroll to position [414, 0]
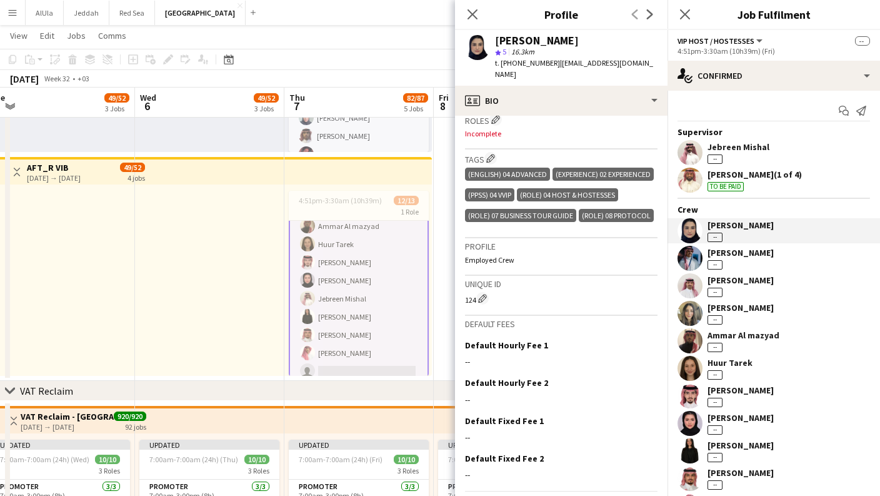
click at [775, 253] on div "[PERSON_NAME] --" at bounding box center [774, 258] width 213 height 25
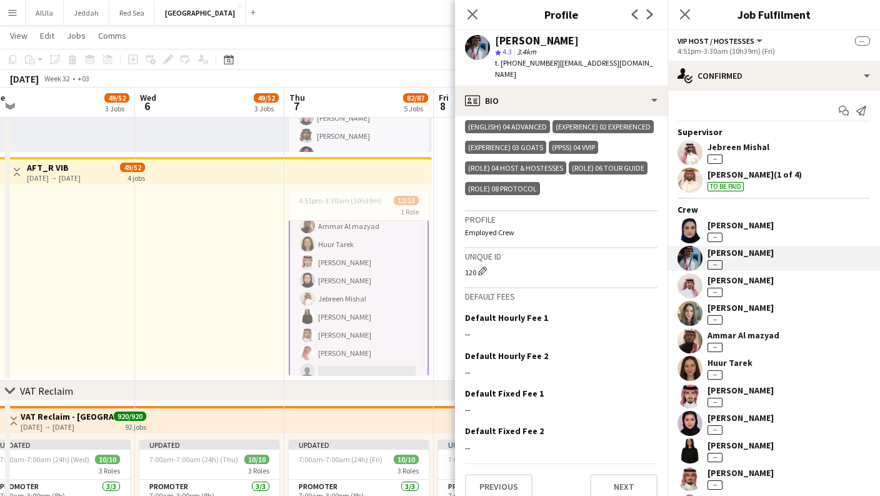
scroll to position [473, 0]
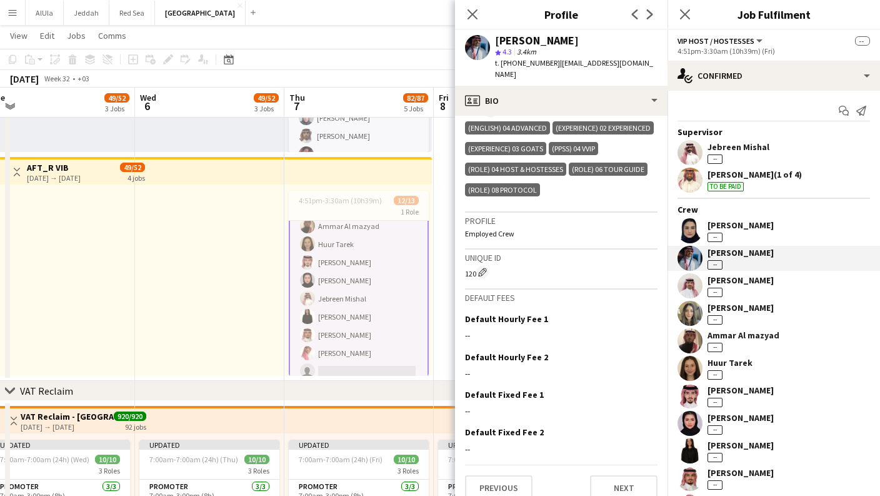
click at [745, 292] on div "[PERSON_NAME] --" at bounding box center [741, 285] width 66 height 23
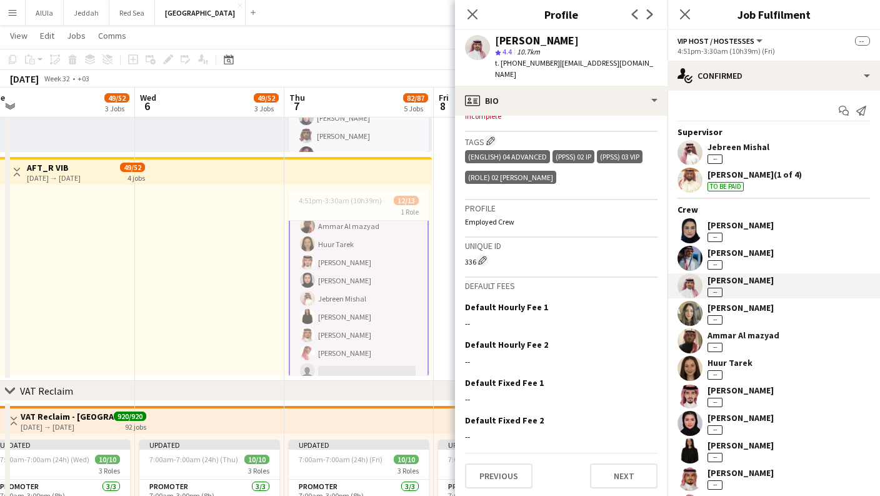
scroll to position [431, 0]
click at [750, 309] on div "[PERSON_NAME]" at bounding box center [741, 307] width 66 height 11
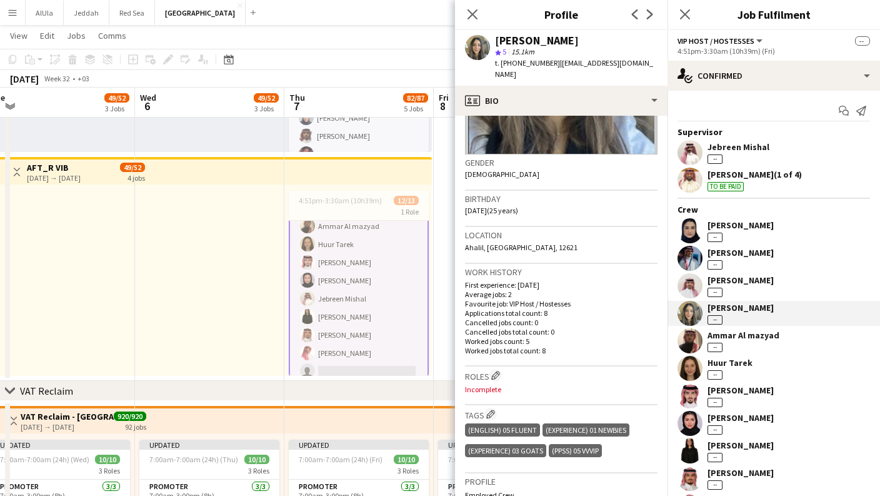
scroll to position [159, 0]
click at [748, 331] on div "Ammar Al mazyad" at bounding box center [744, 334] width 72 height 11
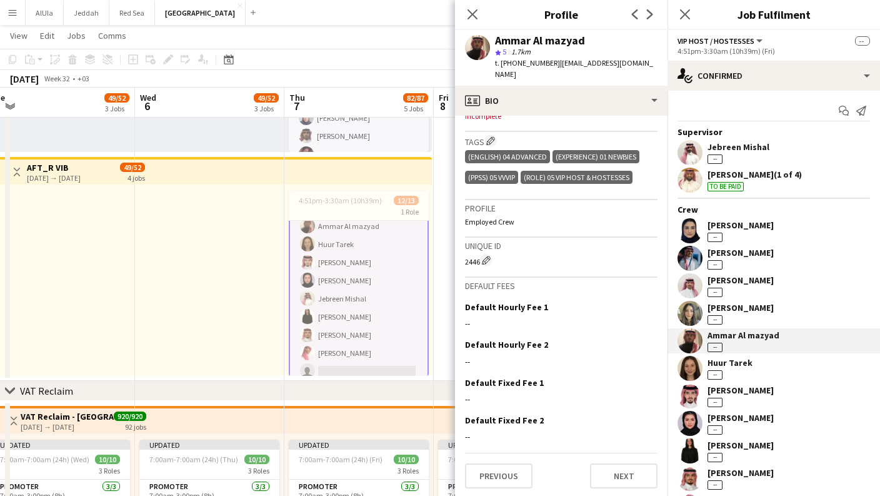
scroll to position [431, 0]
click at [758, 372] on div "Huur Tarek --" at bounding box center [774, 368] width 213 height 25
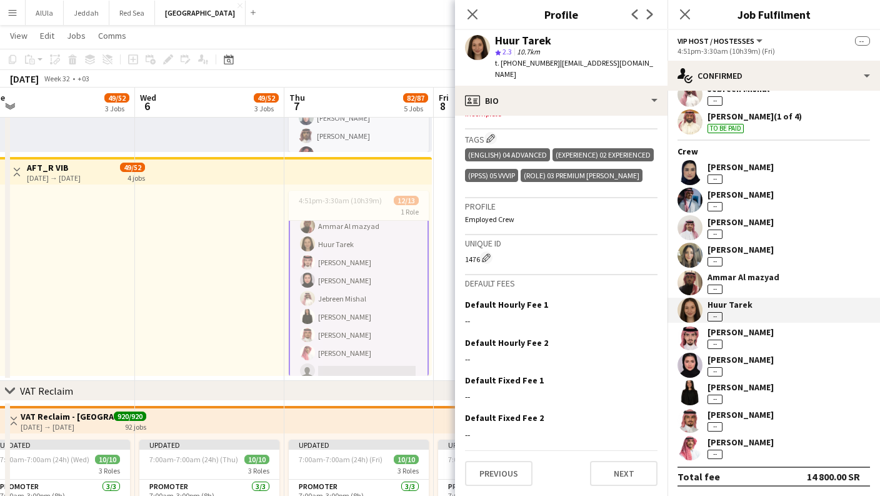
scroll to position [452, 0]
click at [751, 334] on div "[PERSON_NAME]" at bounding box center [741, 331] width 66 height 11
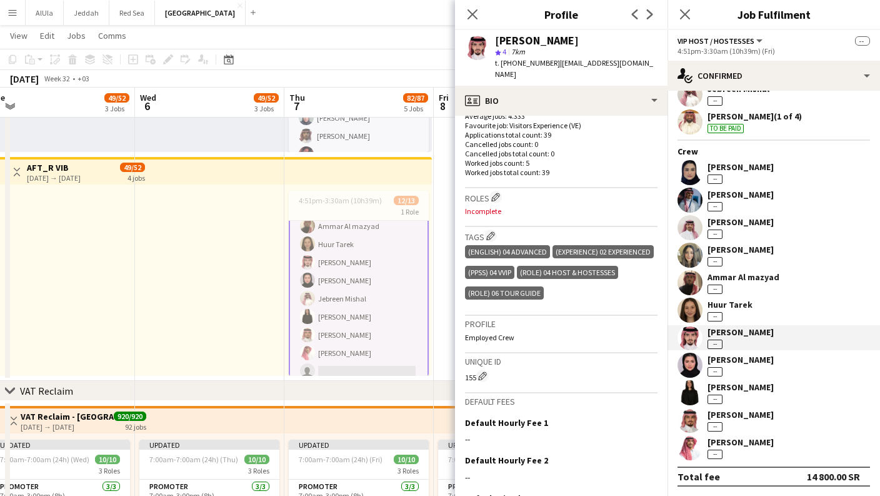
scroll to position [403, 0]
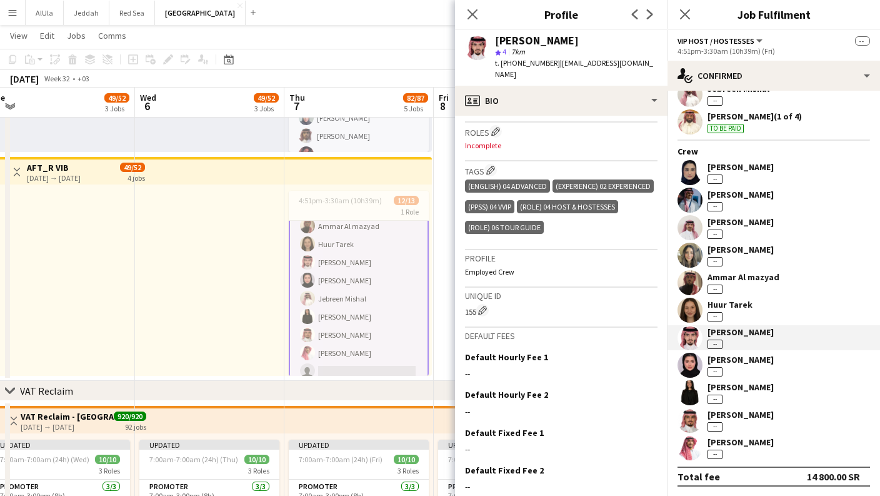
click at [756, 364] on div "[PERSON_NAME]" at bounding box center [741, 359] width 66 height 11
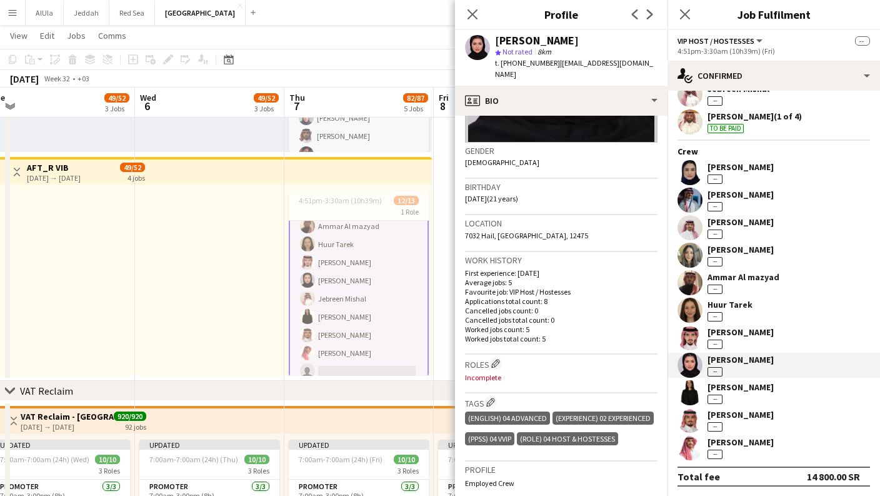
scroll to position [189, 0]
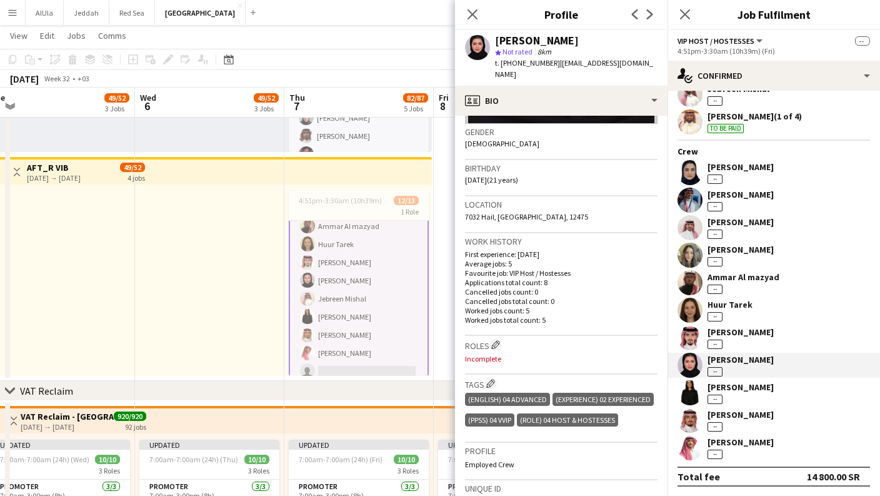
click at [757, 381] on div "[PERSON_NAME] --" at bounding box center [774, 392] width 213 height 25
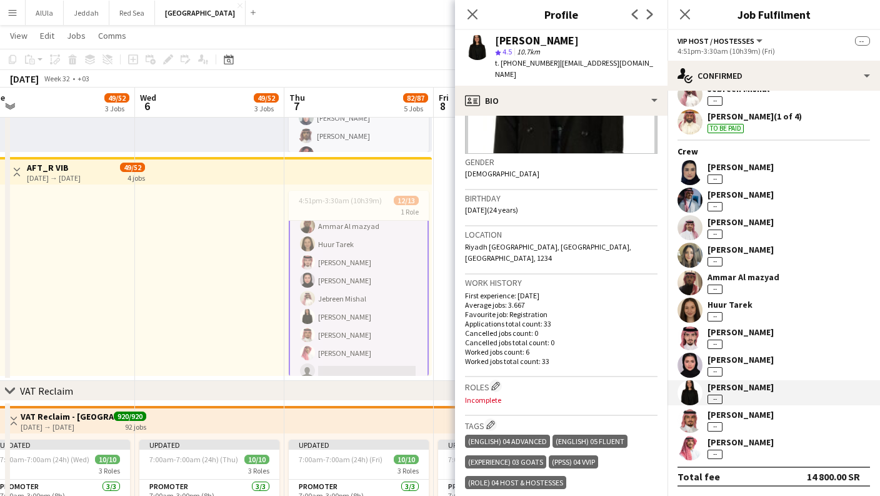
scroll to position [165, 0]
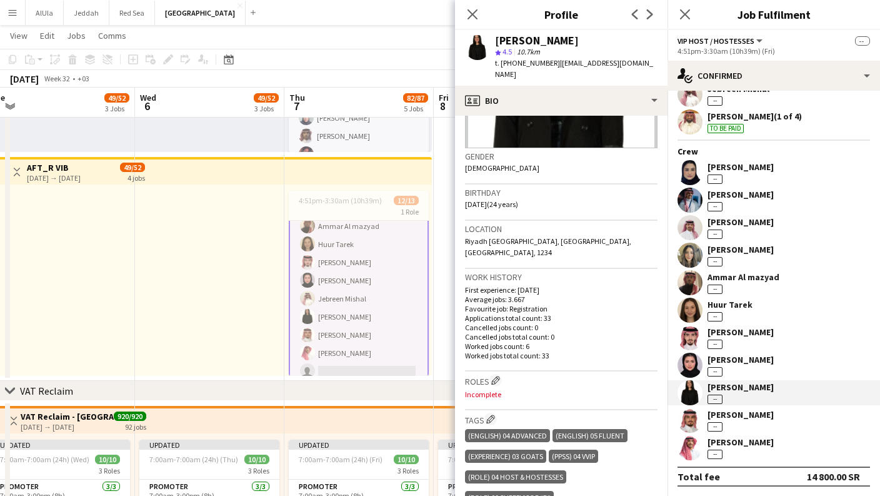
click at [743, 421] on div "[PERSON_NAME] --" at bounding box center [741, 420] width 66 height 23
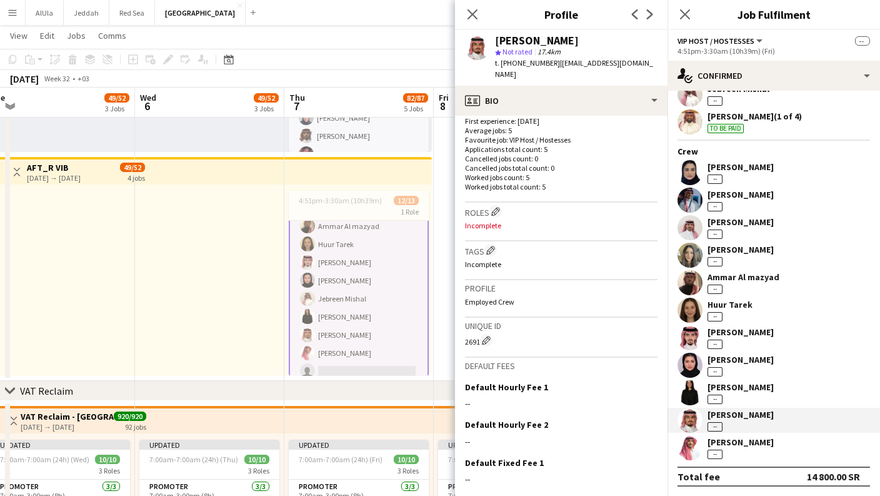
scroll to position [324, 0]
click at [754, 446] on div "[PERSON_NAME]" at bounding box center [741, 441] width 66 height 11
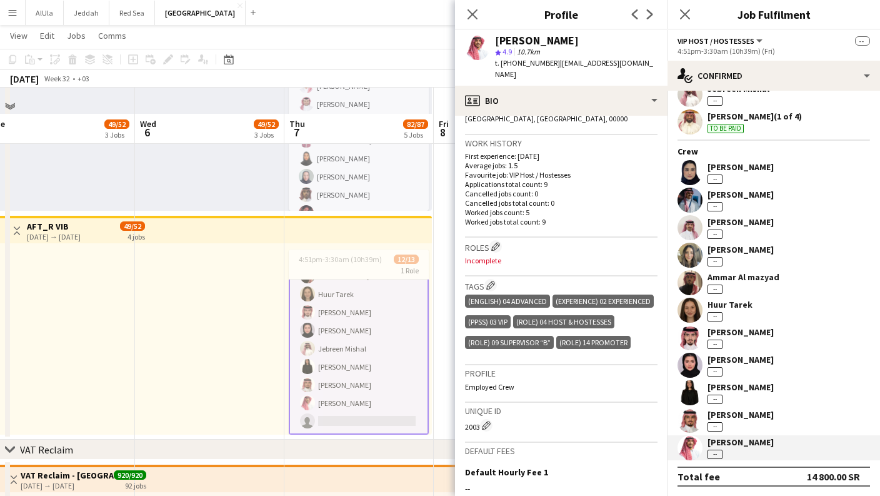
scroll to position [108, 0]
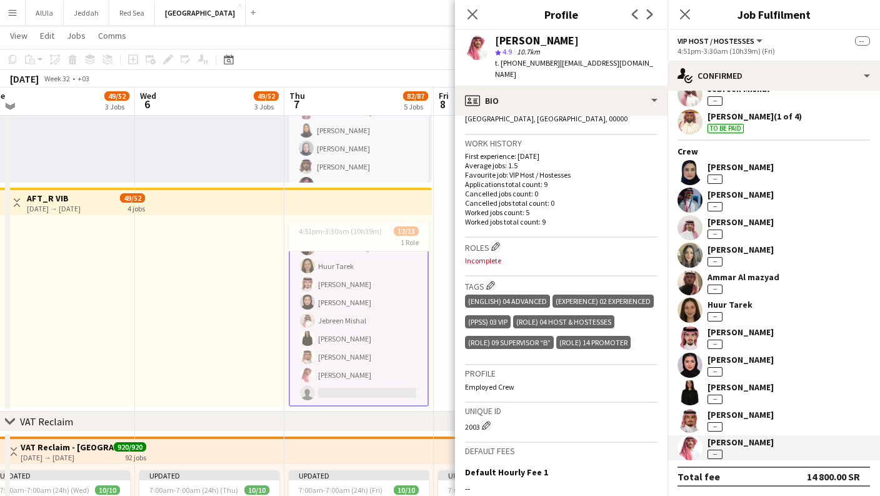
click at [355, 393] on app-card-role "VIP Host / Hostesses 16I [DATE] 4:51pm-3:30am (10h39m) Lama [PERSON_NAME] [PERS…" at bounding box center [359, 275] width 140 height 263
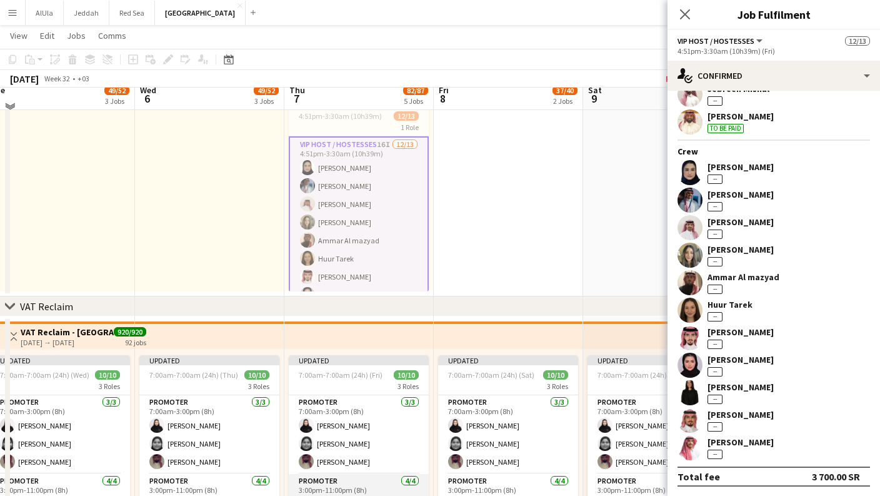
scroll to position [511, 0]
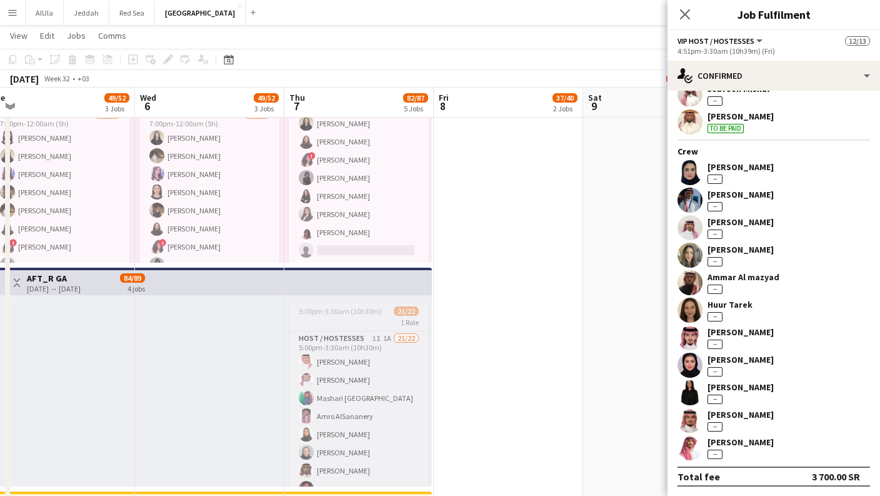
click at [366, 331] on div "Host / Hostesses 1I 1A 21/22 5:00pm-3:30am (10h30m) [PERSON_NAME] [PERSON_NAME]…" at bounding box center [359, 409] width 140 height 156
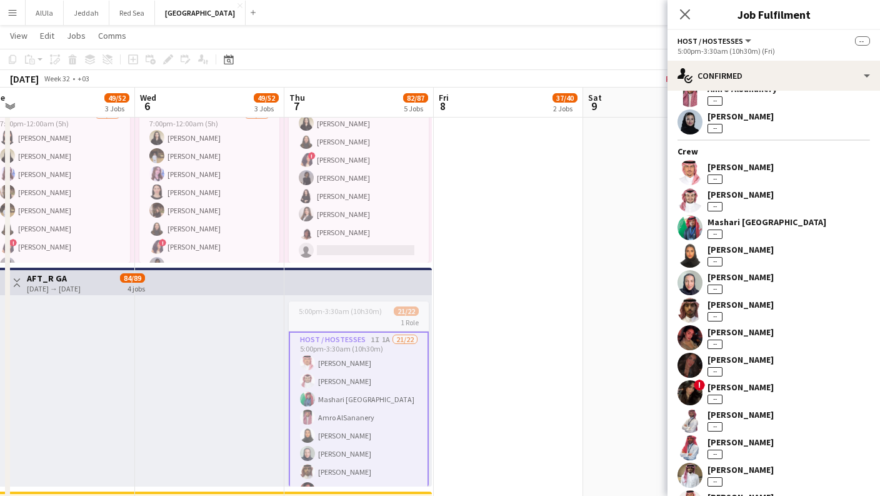
click at [763, 178] on div "[PERSON_NAME] --" at bounding box center [741, 172] width 66 height 23
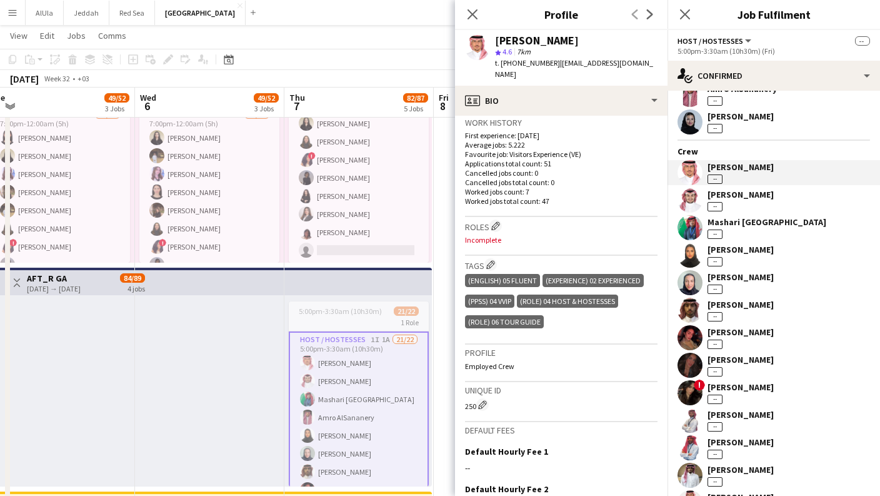
scroll to position [428, 0]
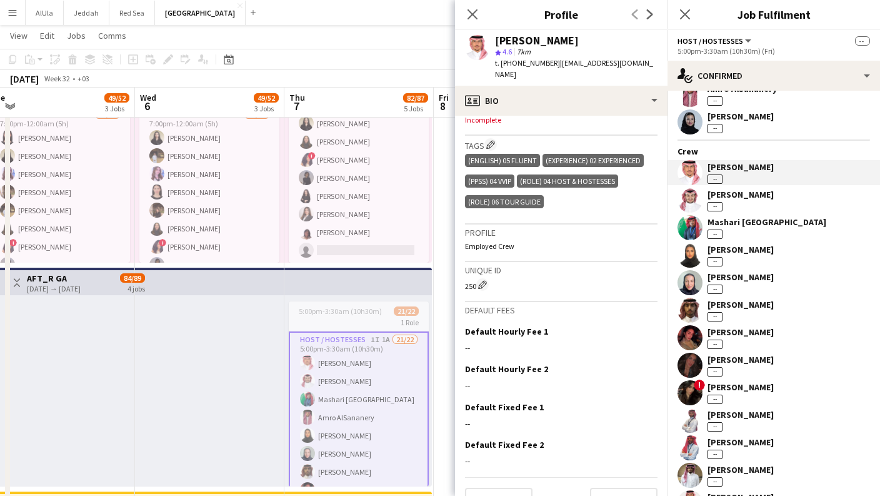
click at [753, 228] on div "Mashari Turki --" at bounding box center [767, 227] width 119 height 23
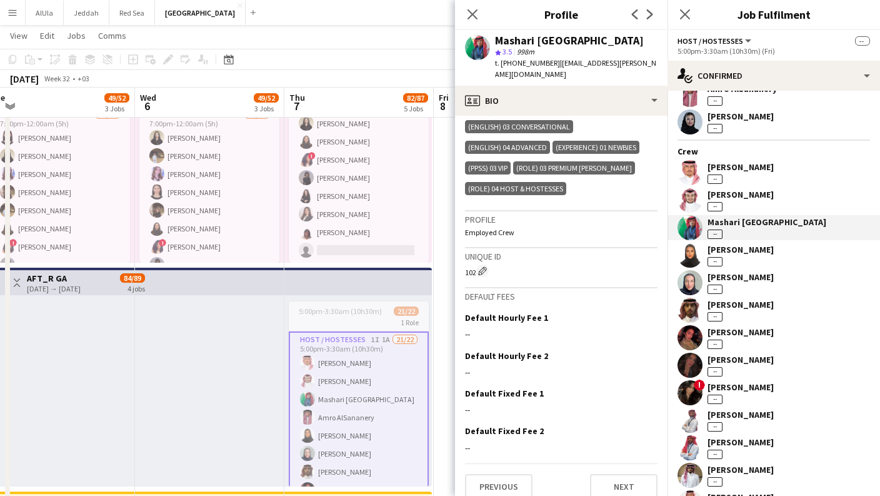
scroll to position [473, 0]
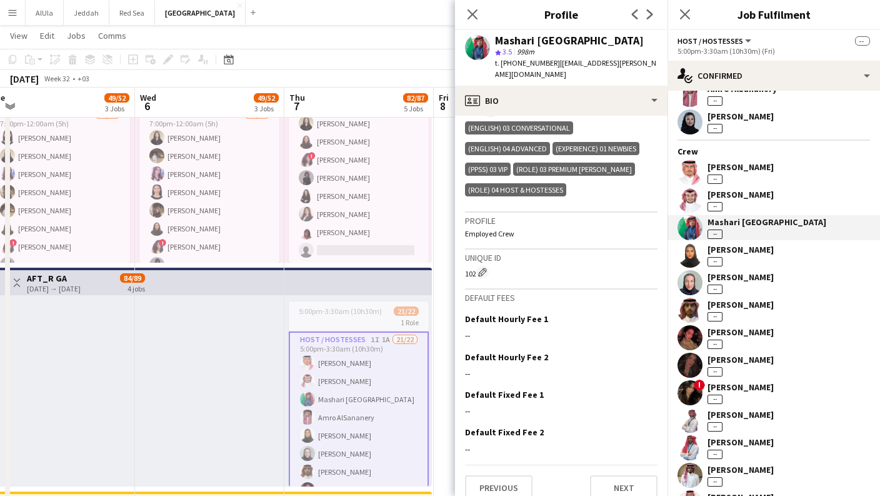
click at [758, 250] on div "[PERSON_NAME]" at bounding box center [741, 249] width 66 height 11
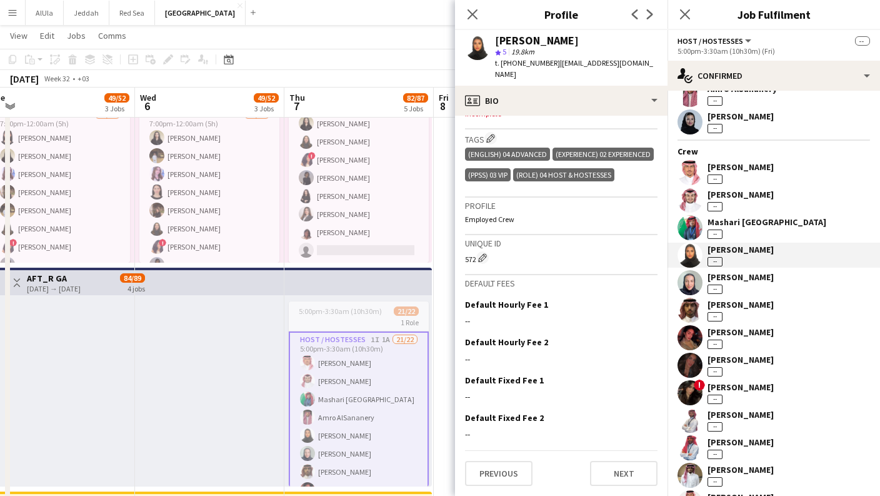
scroll to position [452, 0]
click at [752, 280] on div "[PERSON_NAME]" at bounding box center [741, 276] width 66 height 11
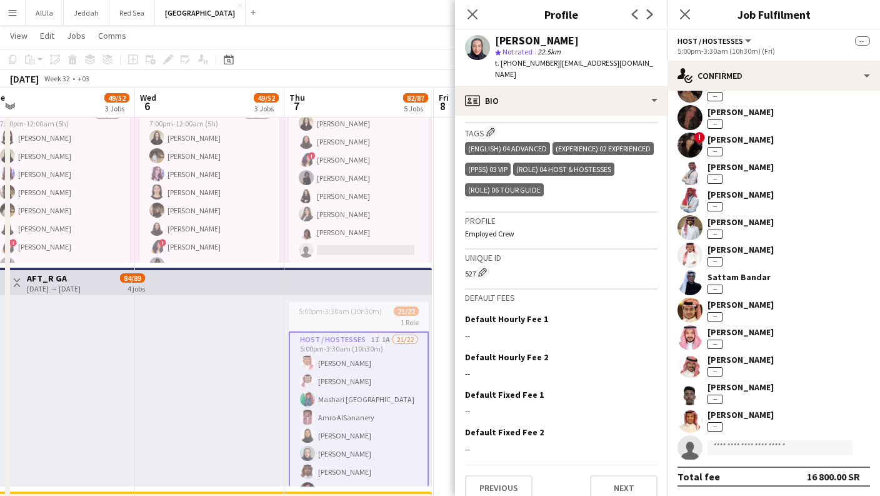
click at [759, 161] on div "[PERSON_NAME]" at bounding box center [741, 166] width 66 height 11
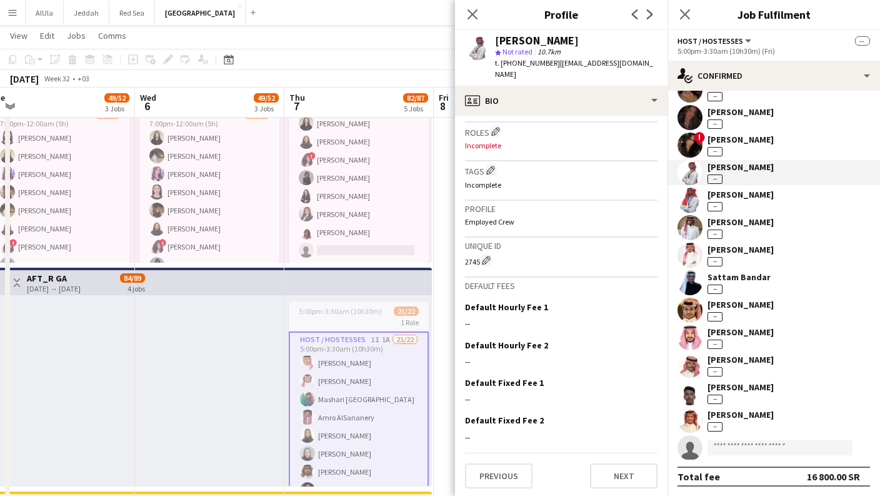
scroll to position [413, 0]
click at [745, 142] on div "[PERSON_NAME]" at bounding box center [741, 139] width 66 height 11
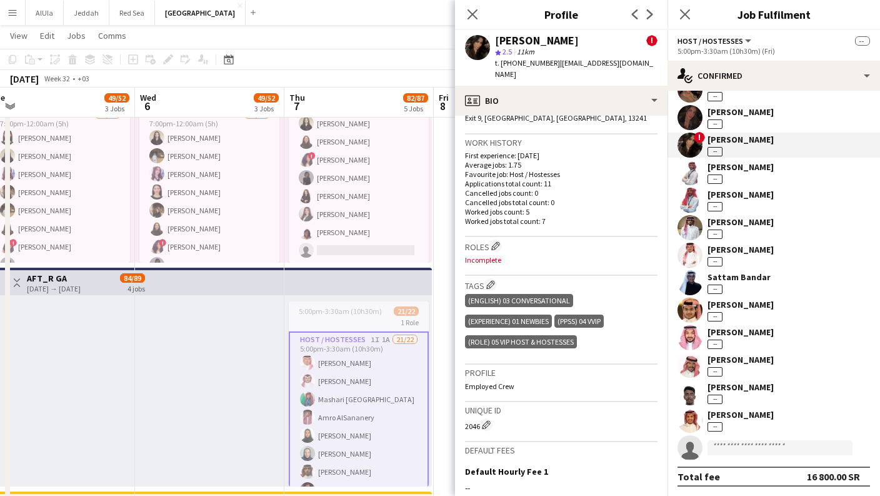
scroll to position [462, 0]
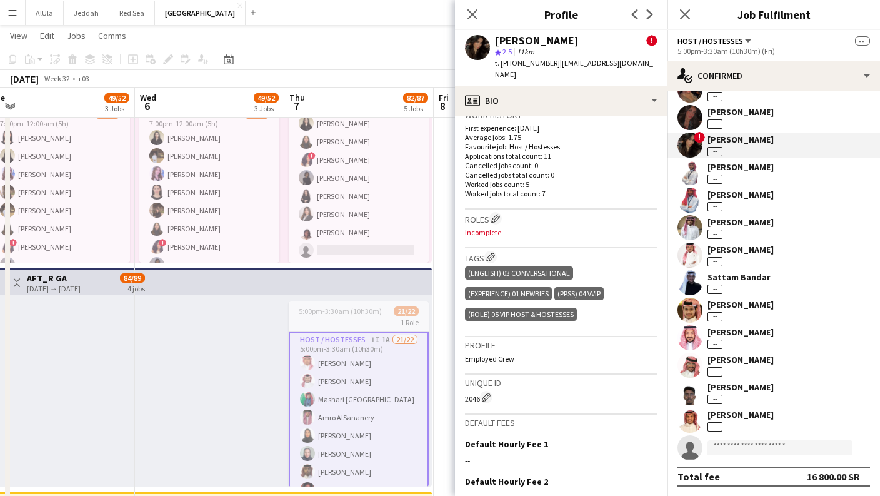
click at [743, 221] on div "[PERSON_NAME]" at bounding box center [741, 221] width 66 height 11
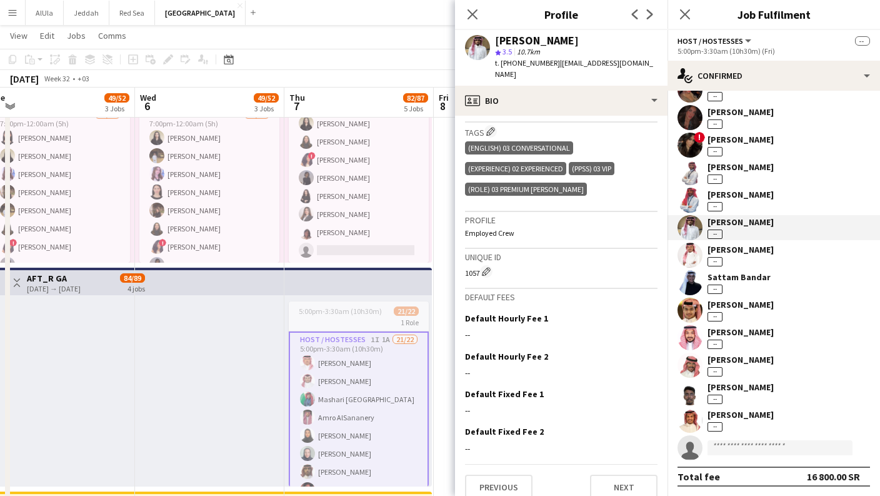
scroll to position [452, 0]
click at [762, 271] on div "Sattam Bandar" at bounding box center [739, 276] width 63 height 11
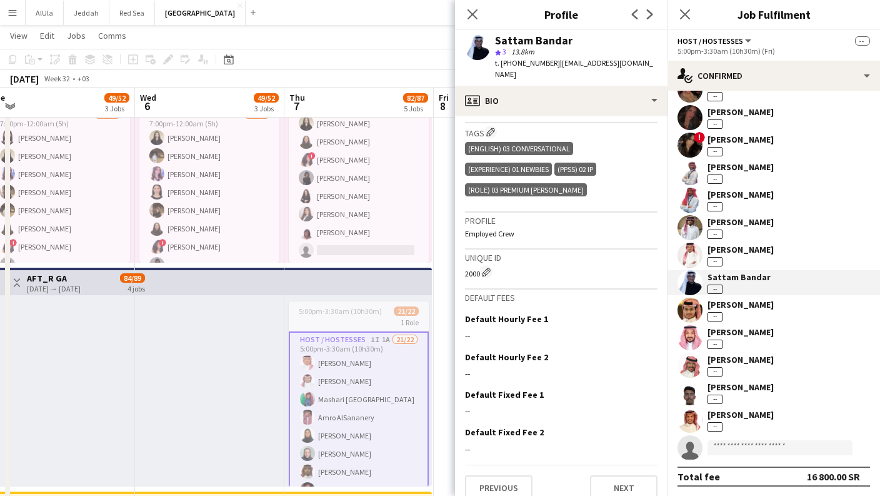
click at [770, 302] on div "[PERSON_NAME]" at bounding box center [741, 304] width 66 height 11
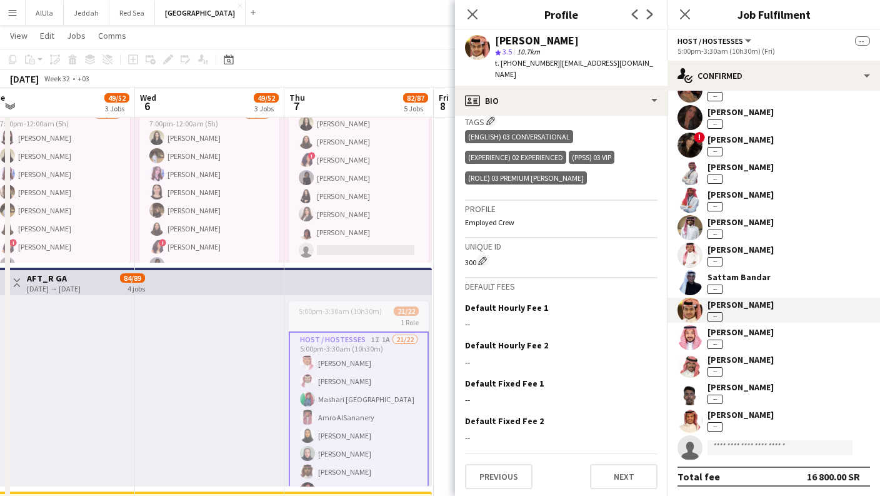
click at [724, 343] on div "[PERSON_NAME] --" at bounding box center [741, 337] width 66 height 23
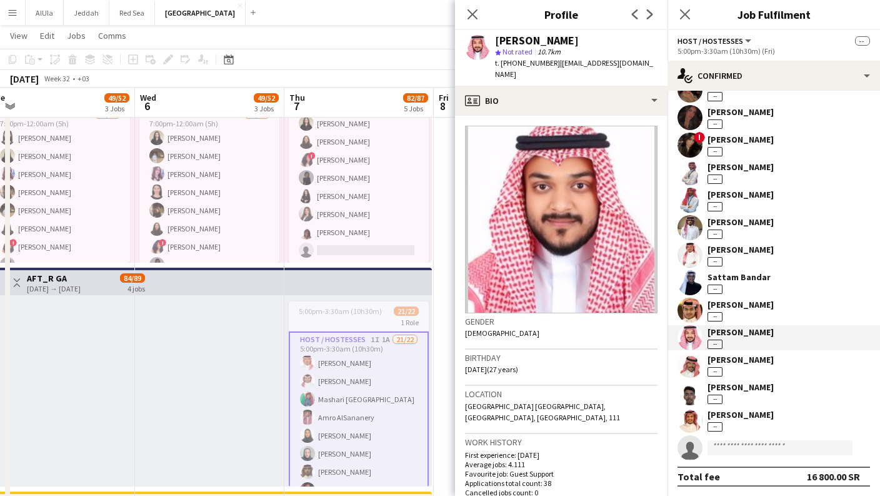
click at [767, 366] on div "[PERSON_NAME] --" at bounding box center [741, 365] width 66 height 23
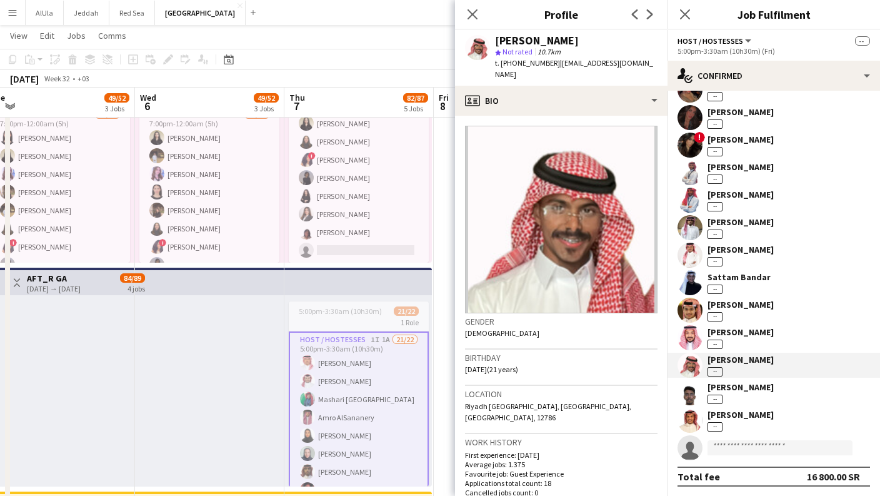
click at [767, 366] on div "[PERSON_NAME] --" at bounding box center [741, 365] width 66 height 23
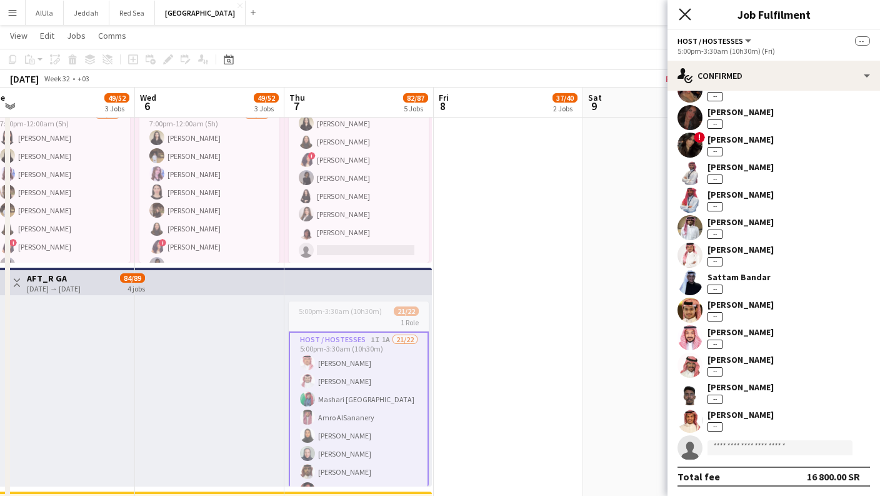
click at [685, 17] on icon "Close pop-in" at bounding box center [685, 14] width 12 height 12
